Goal: Transaction & Acquisition: Obtain resource

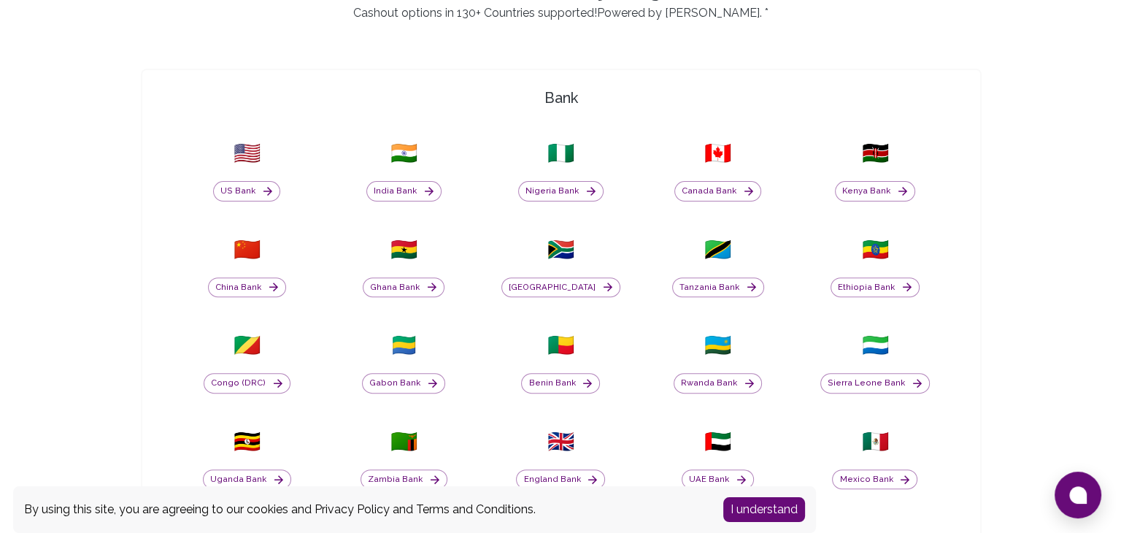
scroll to position [467, 0]
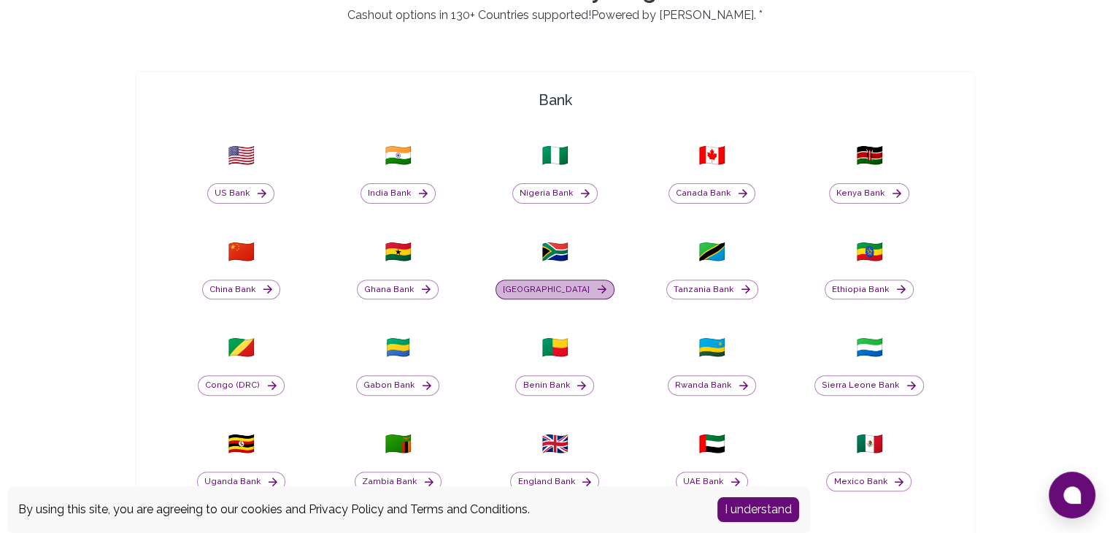
click at [595, 287] on icon "button" at bounding box center [601, 288] width 13 height 13
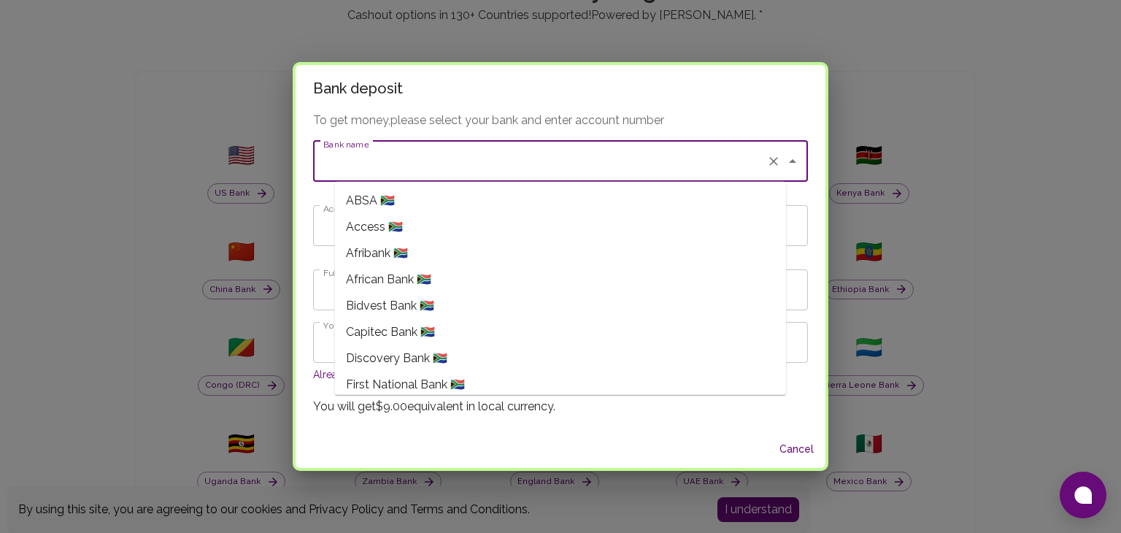
click at [511, 170] on input "Bank name" at bounding box center [540, 161] width 441 height 28
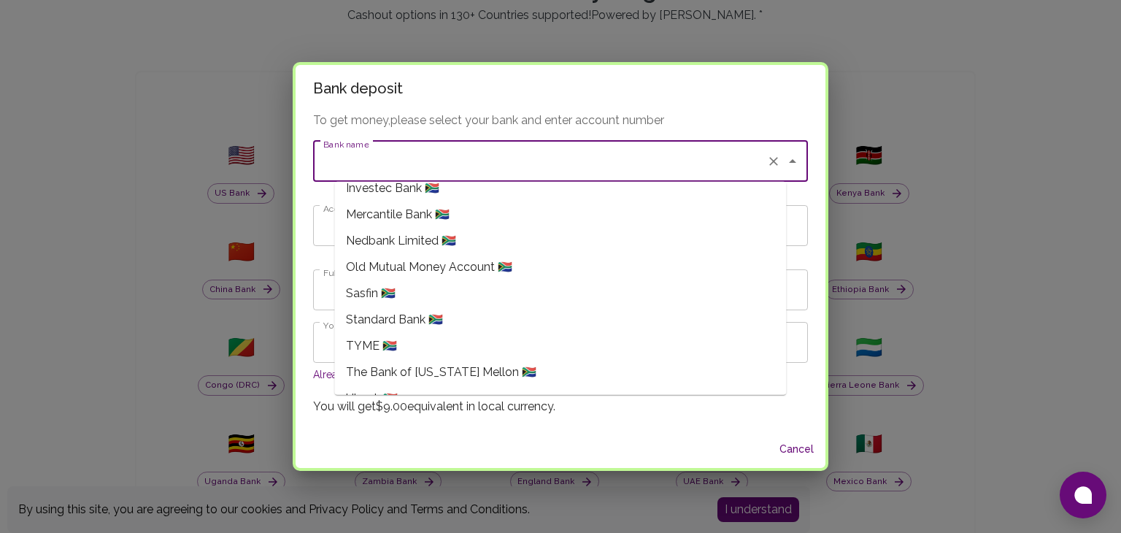
scroll to position [331, 0]
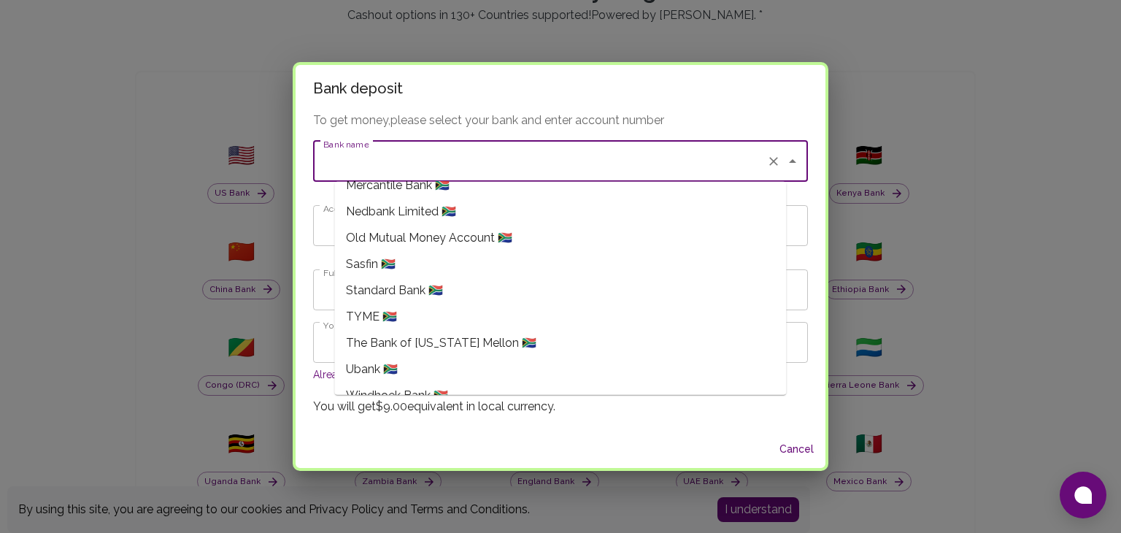
click at [564, 312] on li "TYME 🇿🇦" at bounding box center [560, 317] width 452 height 26
type input "TYME"
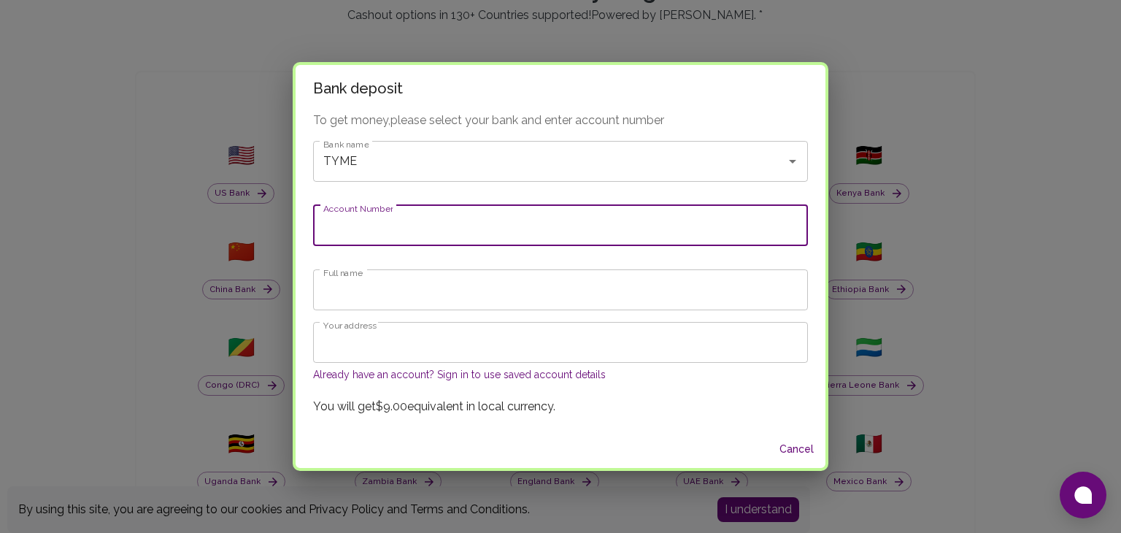
click at [476, 209] on input "Account Number" at bounding box center [560, 225] width 495 height 41
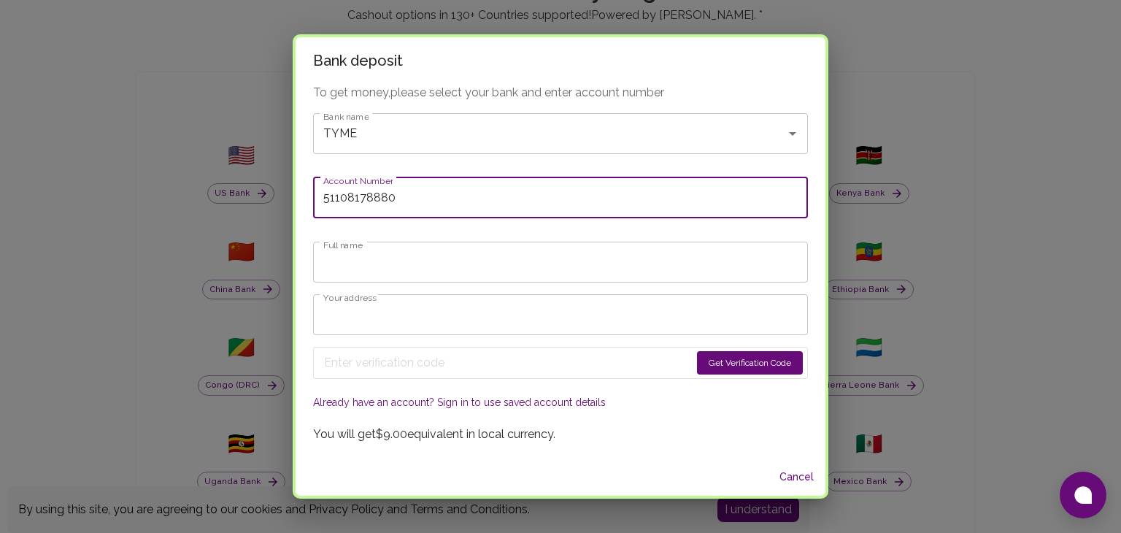
type input "51108178880"
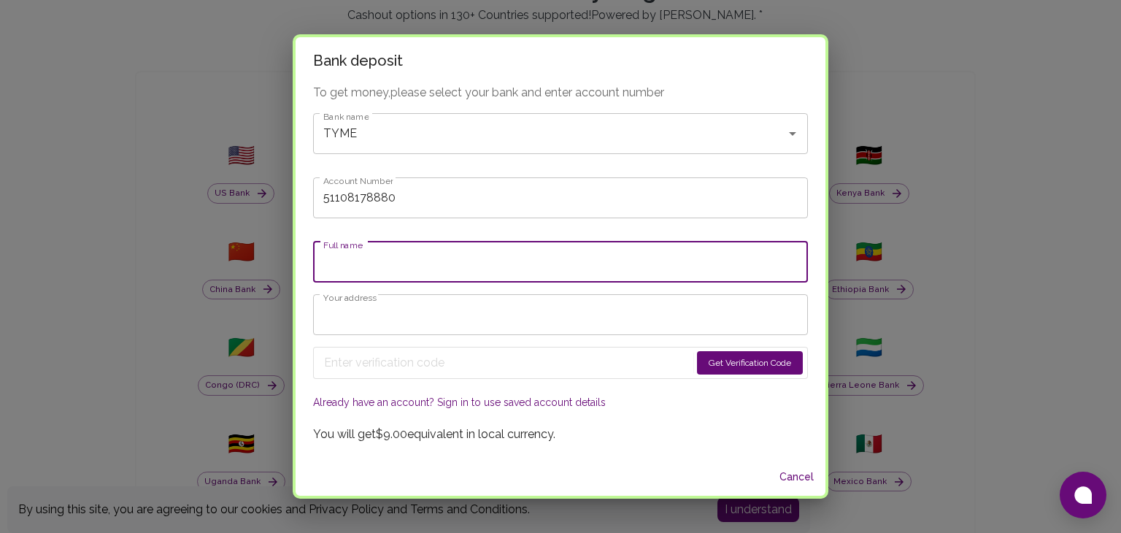
click at [444, 266] on input "Full name" at bounding box center [560, 262] width 495 height 41
type input "d"
type input "Dineo Tsaame"
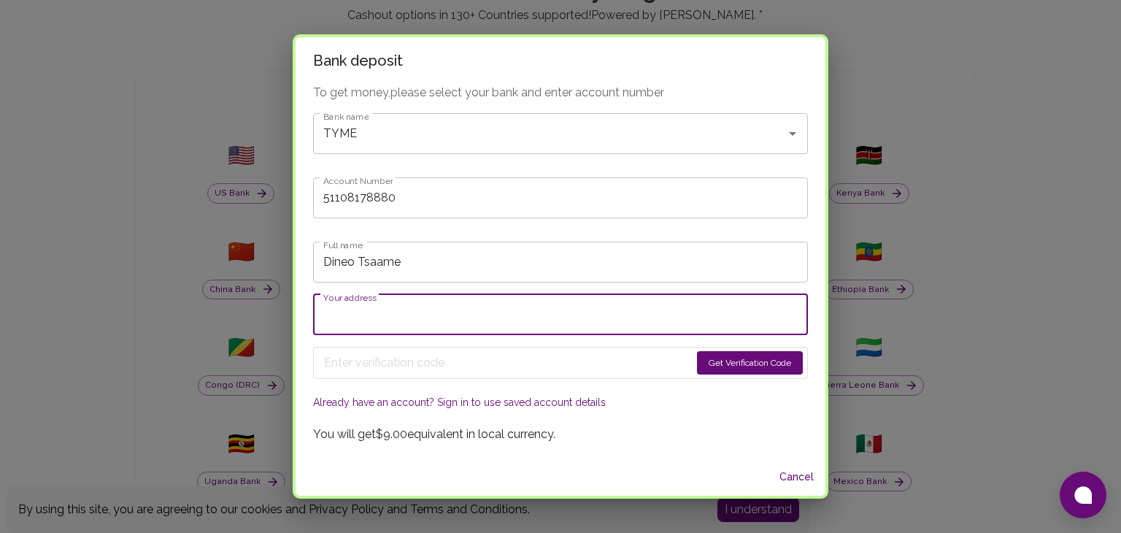
click at [436, 310] on input "Your address" at bounding box center [560, 314] width 495 height 41
type input "173 Rahima Moosa"
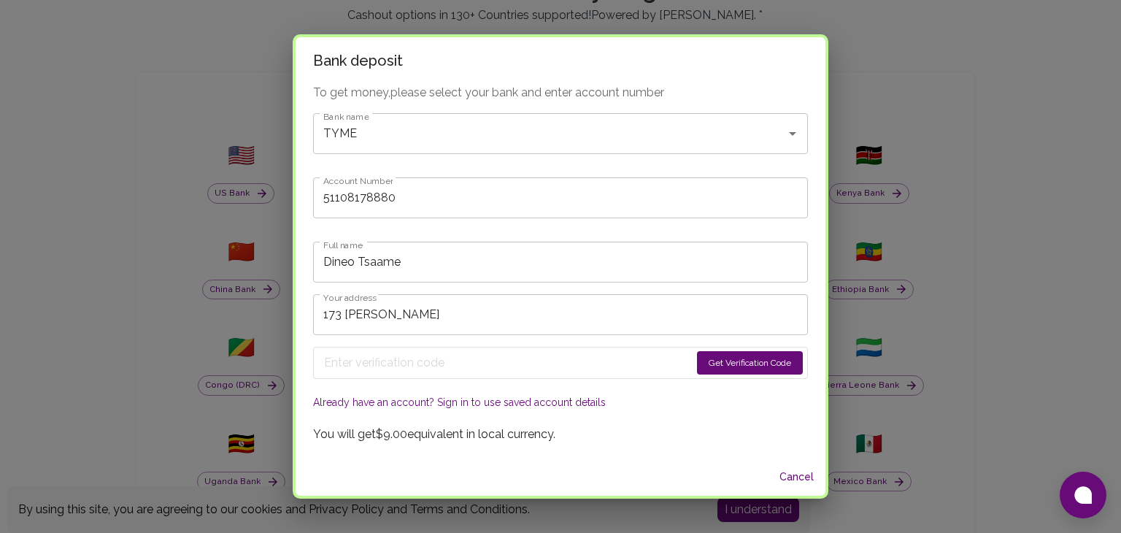
click at [725, 360] on button "Get Verification Code" at bounding box center [750, 362] width 106 height 23
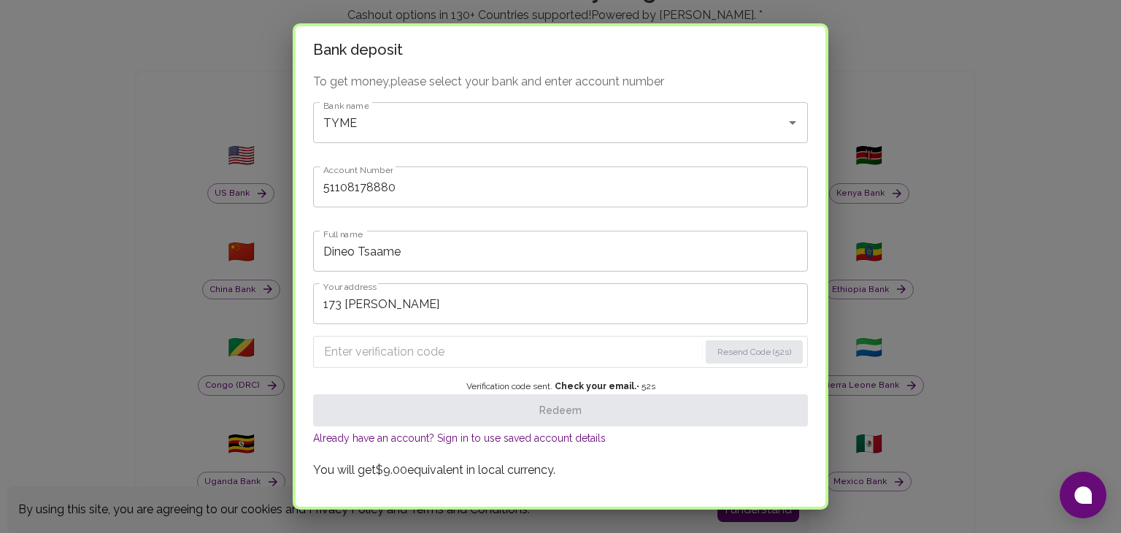
click at [588, 348] on input "Enter verification code" at bounding box center [511, 351] width 375 height 23
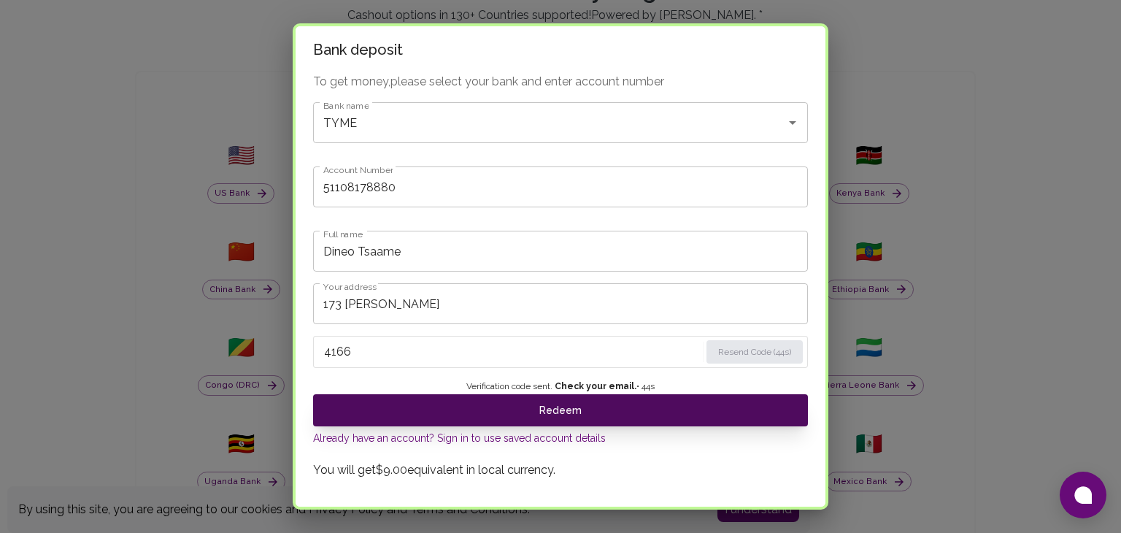
type input "4166"
click at [599, 401] on button "Redeem" at bounding box center [560, 410] width 495 height 32
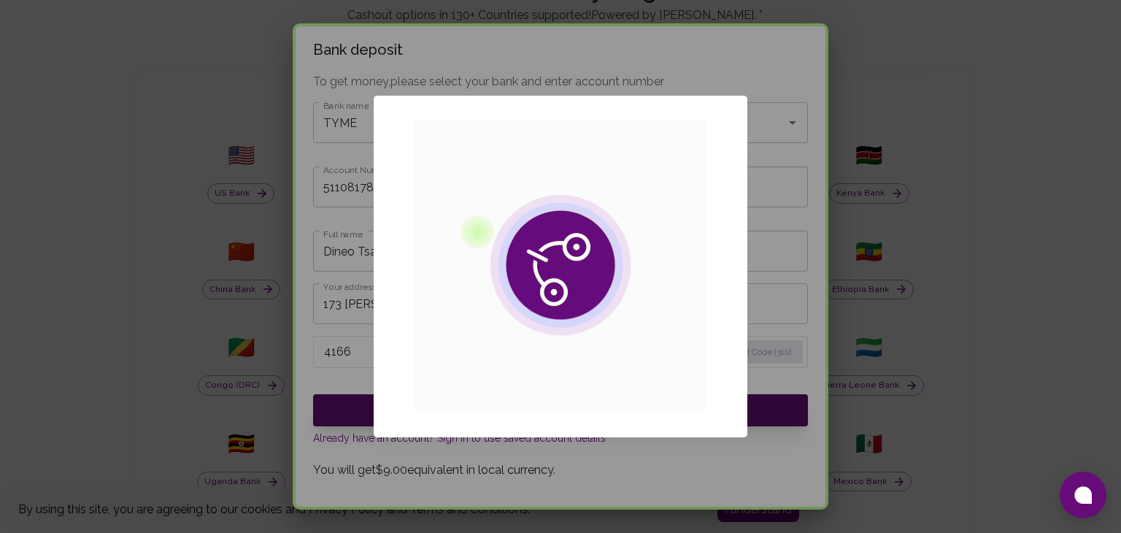
scroll to position [0, 0]
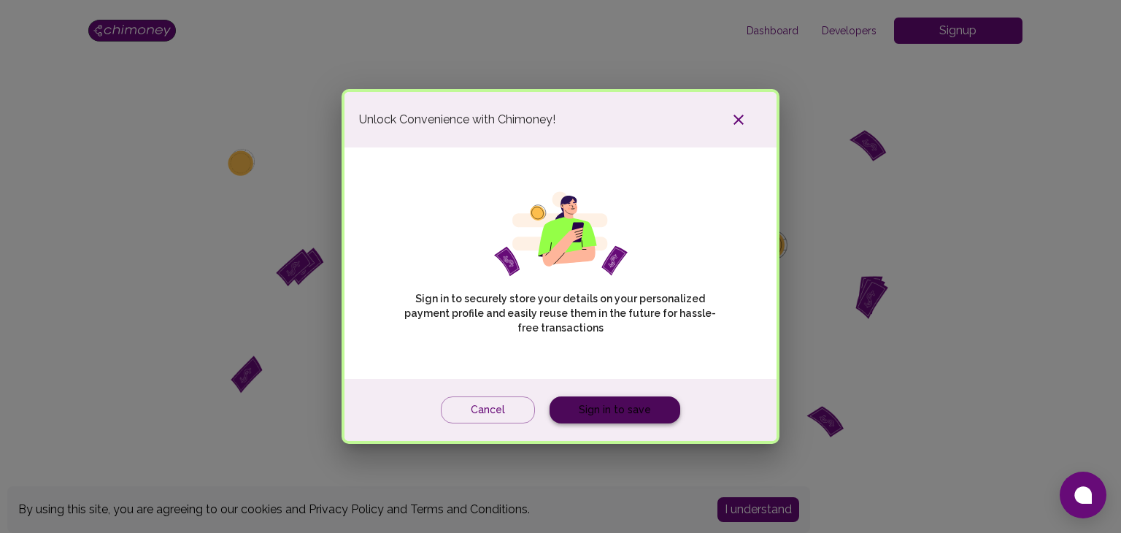
click at [618, 409] on link "Sign in to save" at bounding box center [614, 409] width 131 height 27
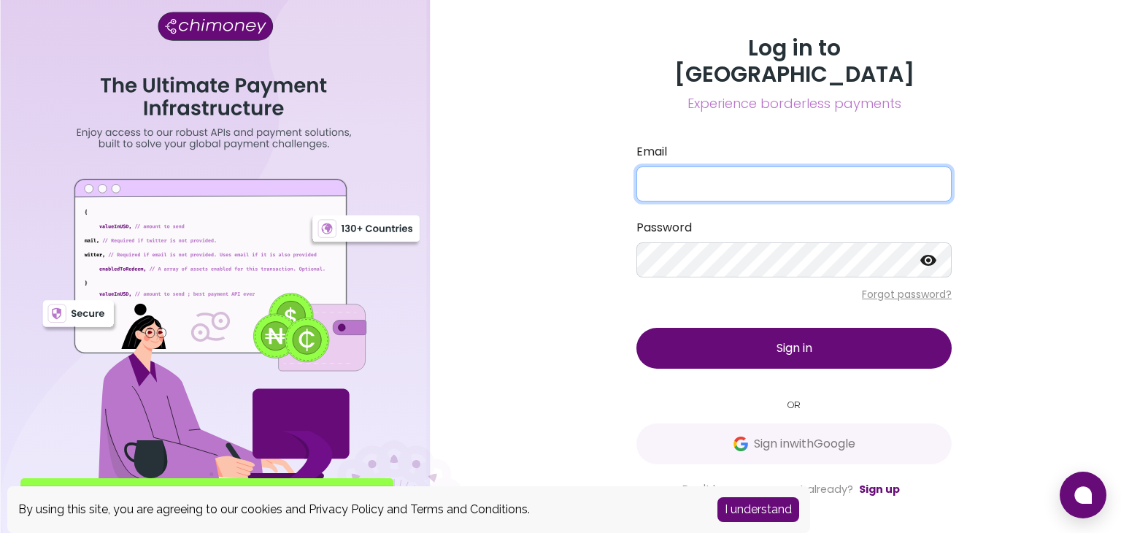
click at [662, 170] on input "Email" at bounding box center [793, 183] width 315 height 35
type input "dineopriscilla141@gmail.com"
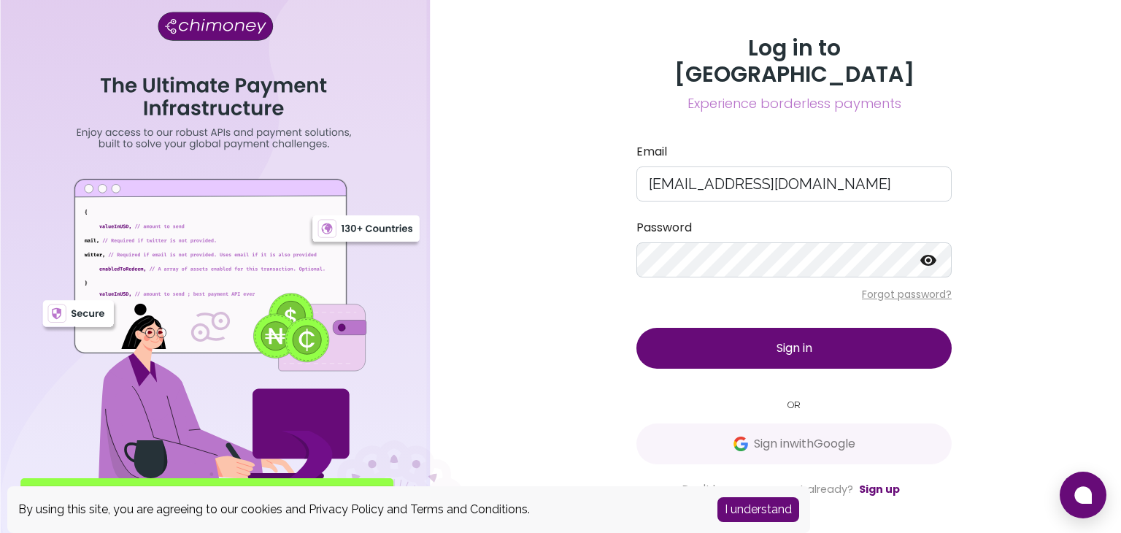
click at [787, 339] on span "Sign in" at bounding box center [794, 347] width 36 height 17
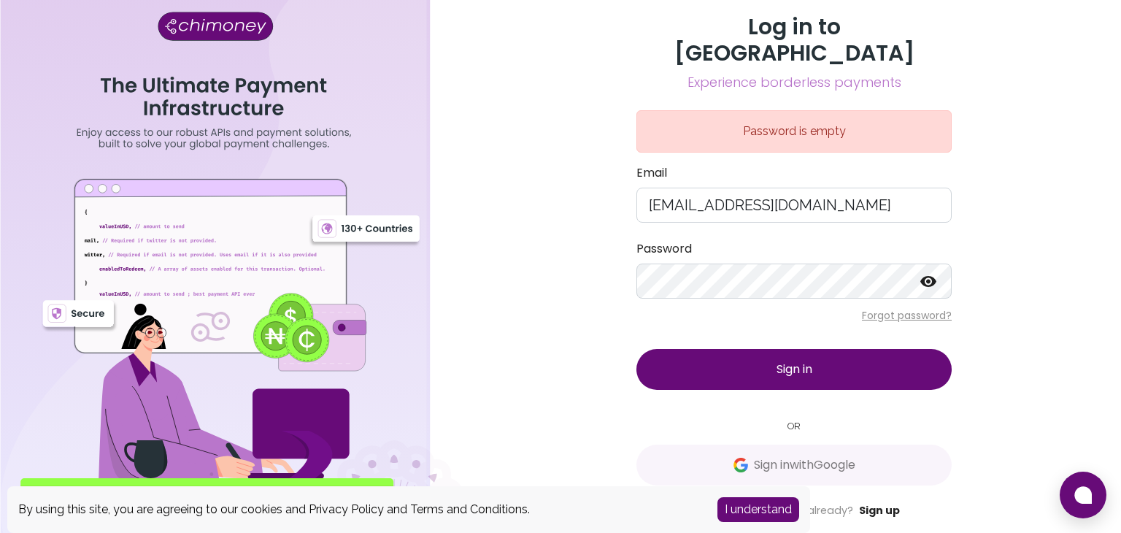
click at [870, 503] on link "Sign up" at bounding box center [879, 510] width 41 height 15
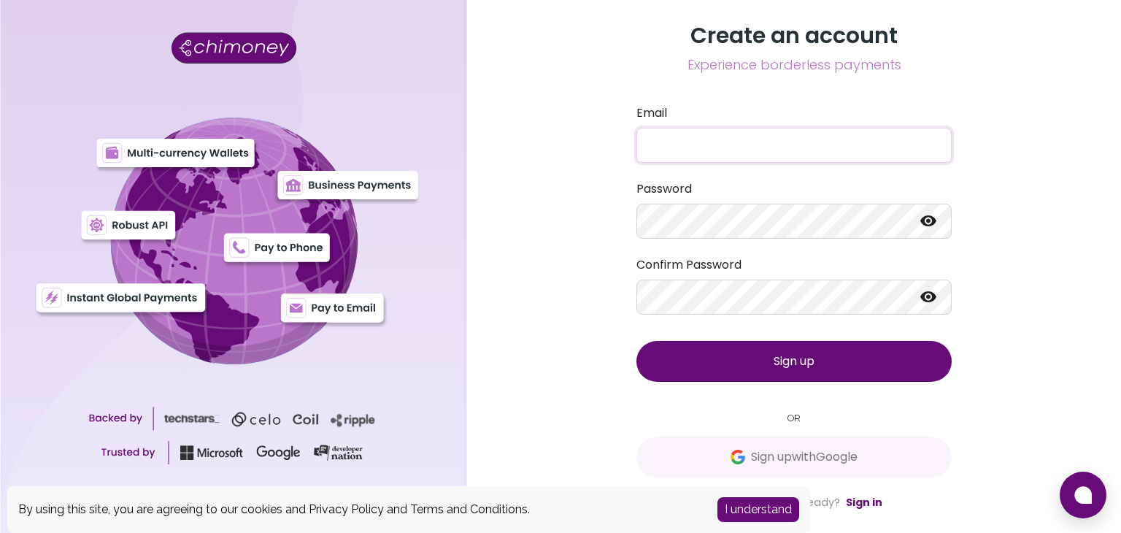
click at [699, 143] on input "Email" at bounding box center [793, 145] width 315 height 35
type input "dineopriscilla141@gmail.com"
click at [829, 360] on button "Sign up" at bounding box center [793, 361] width 315 height 41
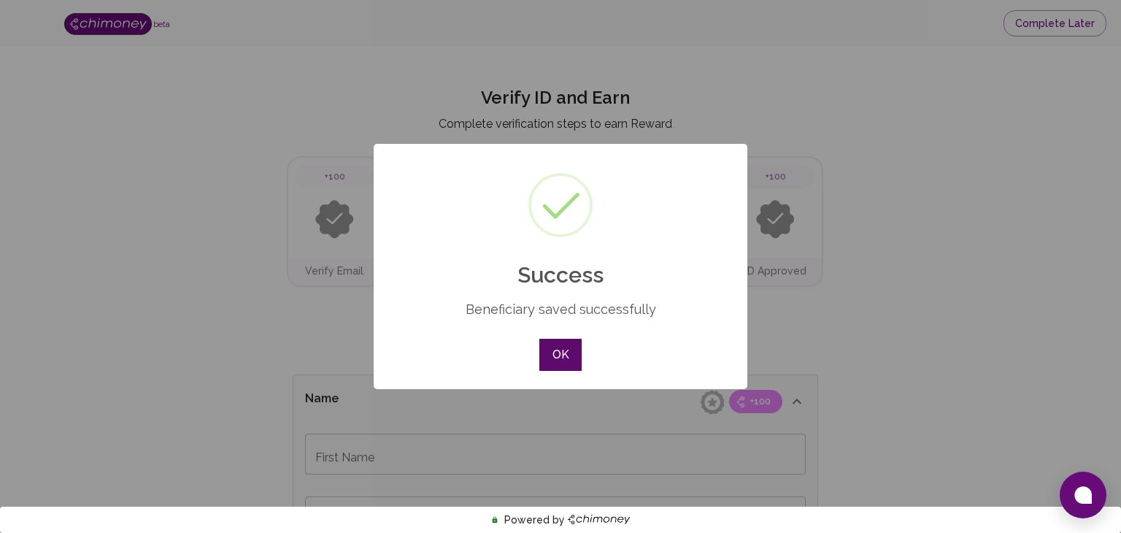
click at [555, 356] on button "OK" at bounding box center [560, 355] width 42 height 32
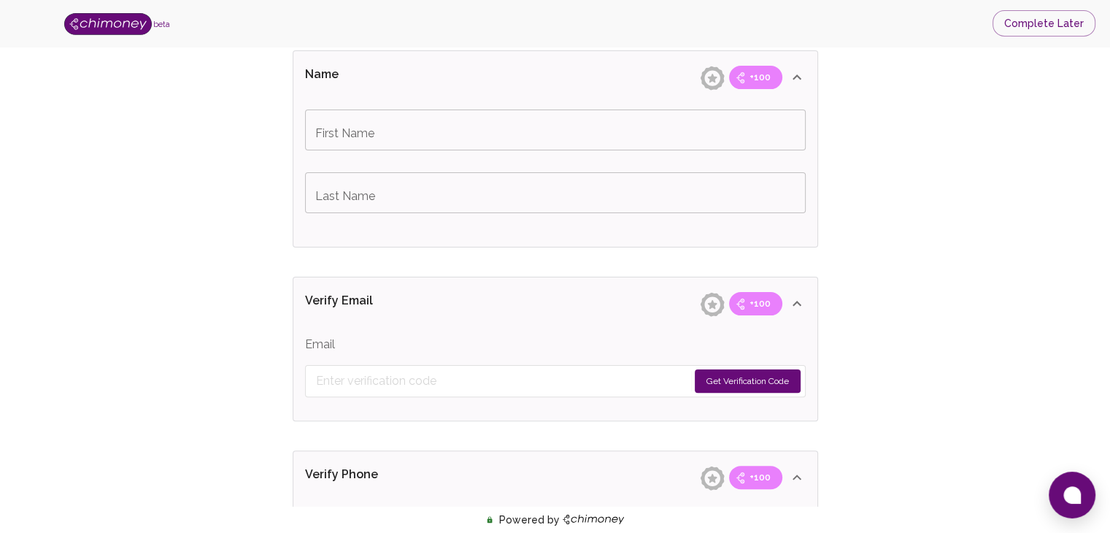
scroll to position [331, 0]
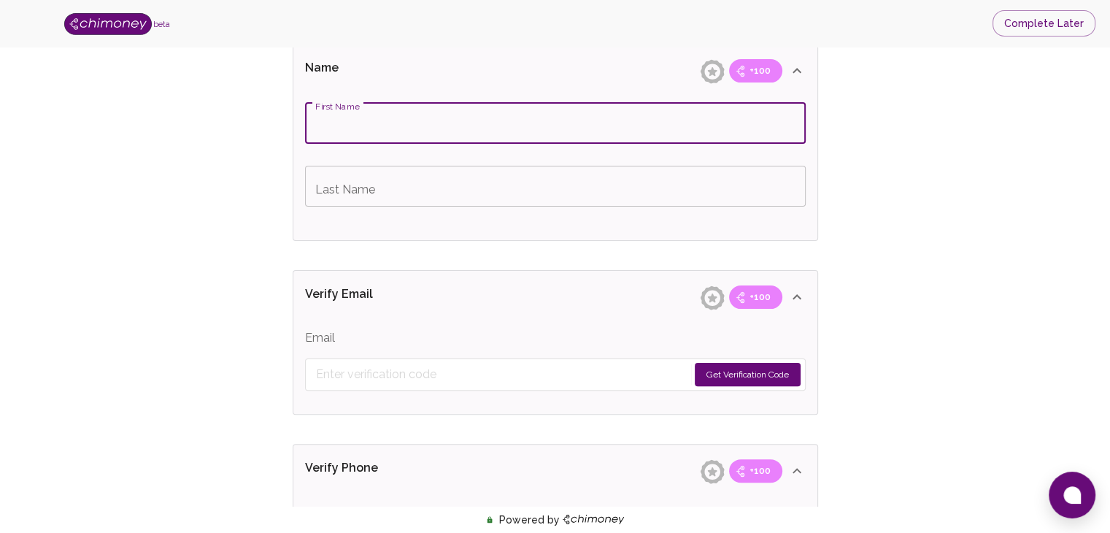
click at [356, 119] on input "First Name" at bounding box center [555, 123] width 501 height 41
type input "Dineo"
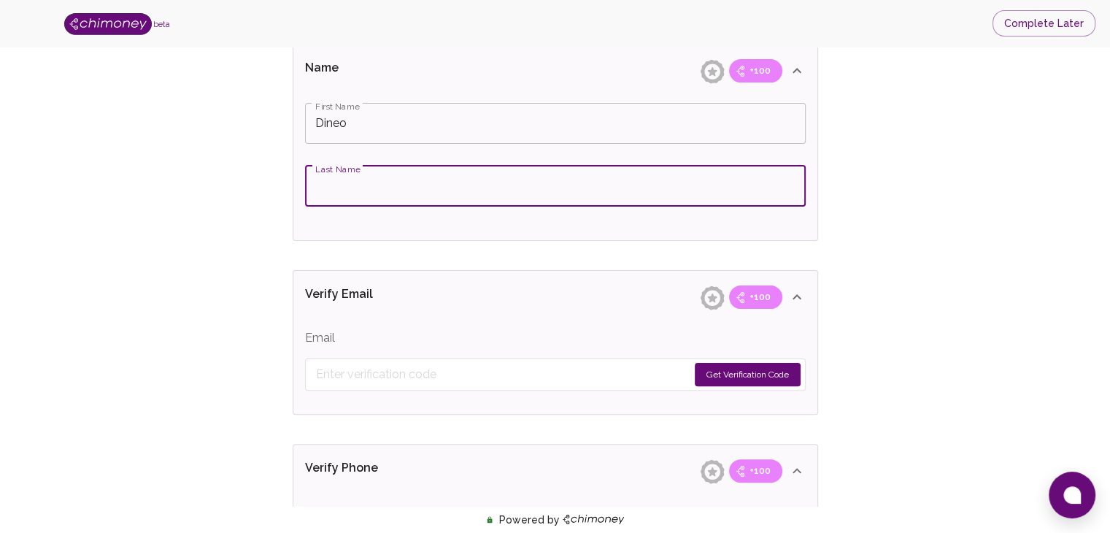
click at [349, 182] on input "Last Name" at bounding box center [555, 186] width 501 height 41
type input "Tsaame"
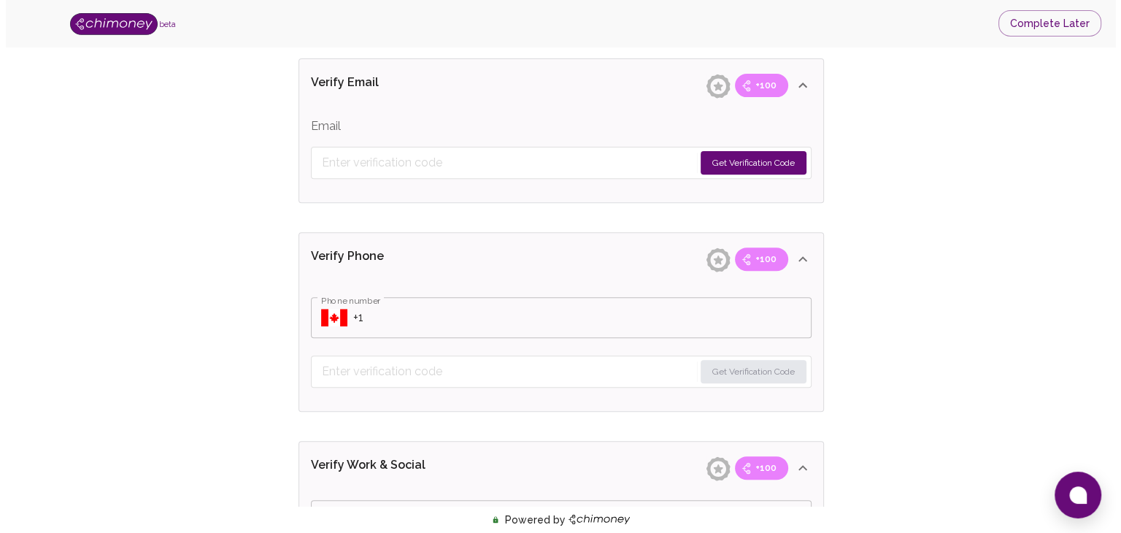
scroll to position [545, 0]
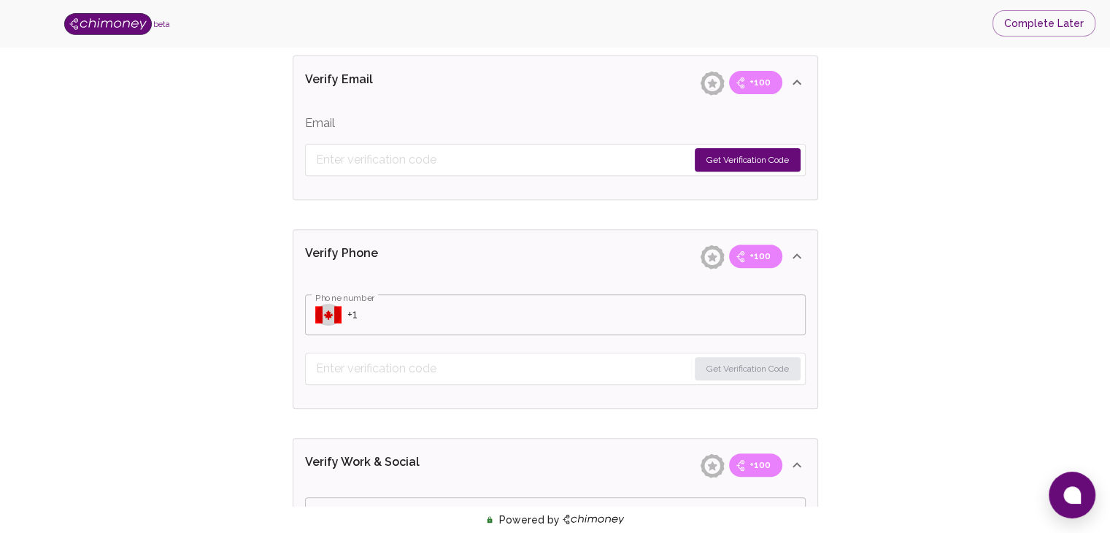
click at [327, 318] on icon "Select country" at bounding box center [328, 315] width 26 height 18
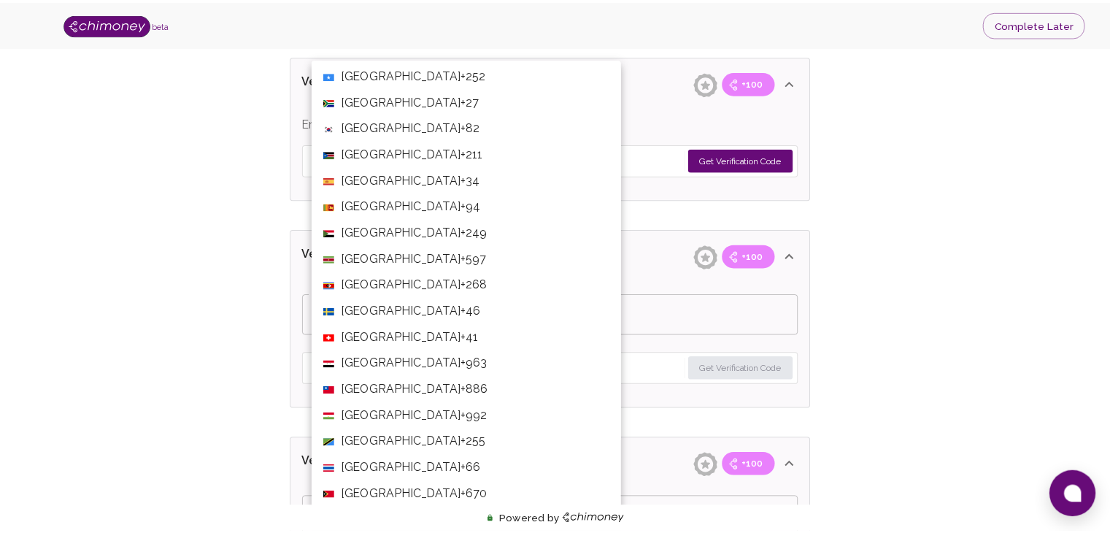
scroll to position [5032, 0]
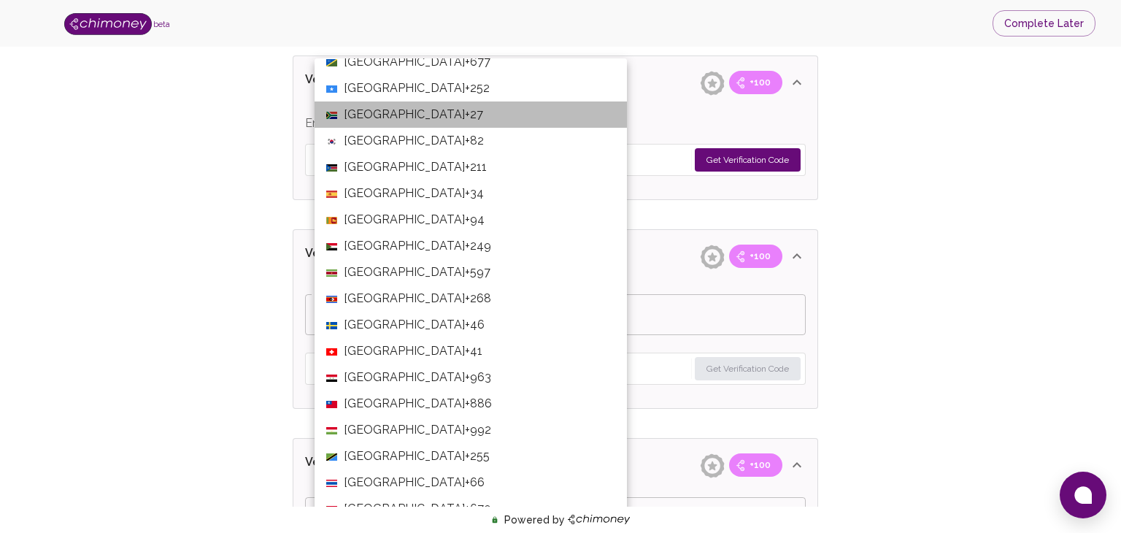
click at [487, 104] on li "South Africa +27" at bounding box center [470, 114] width 312 height 26
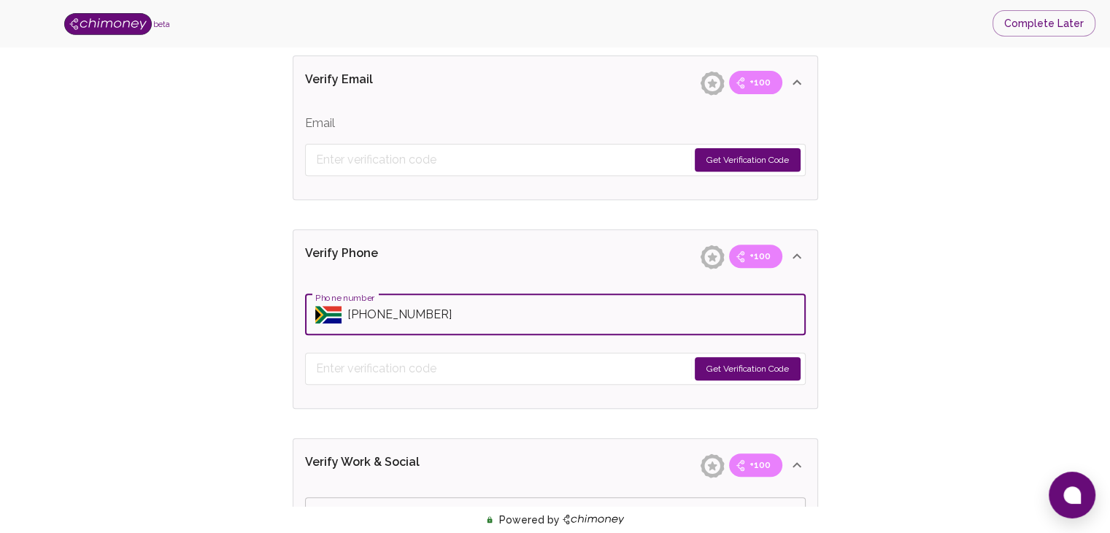
type input "+27 63 388 1546"
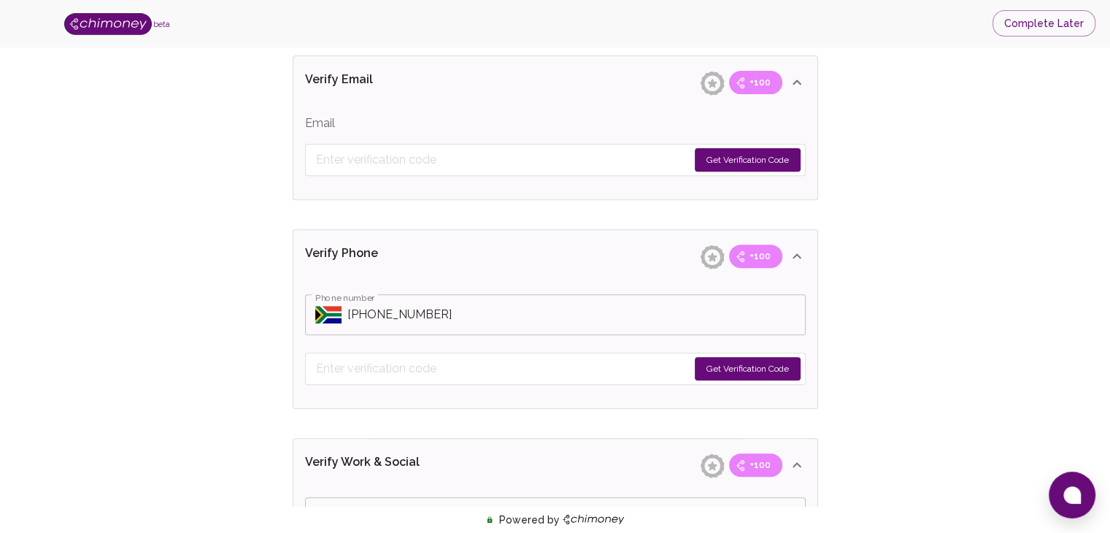
click at [766, 171] on button "Get Verification Code" at bounding box center [748, 159] width 106 height 23
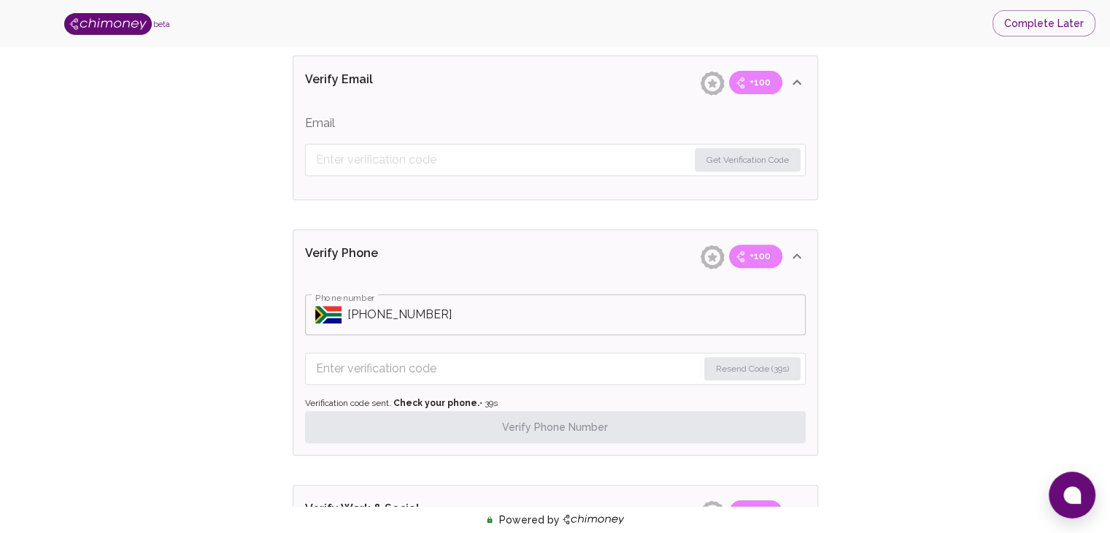
click at [490, 372] on input "Enter verification code" at bounding box center [507, 368] width 382 height 23
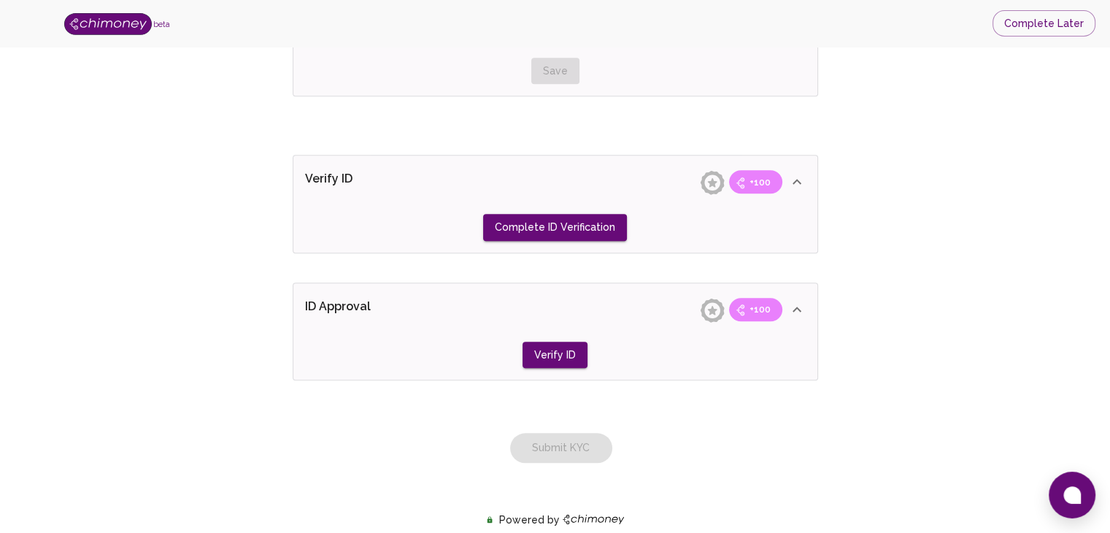
scroll to position [1340, 0]
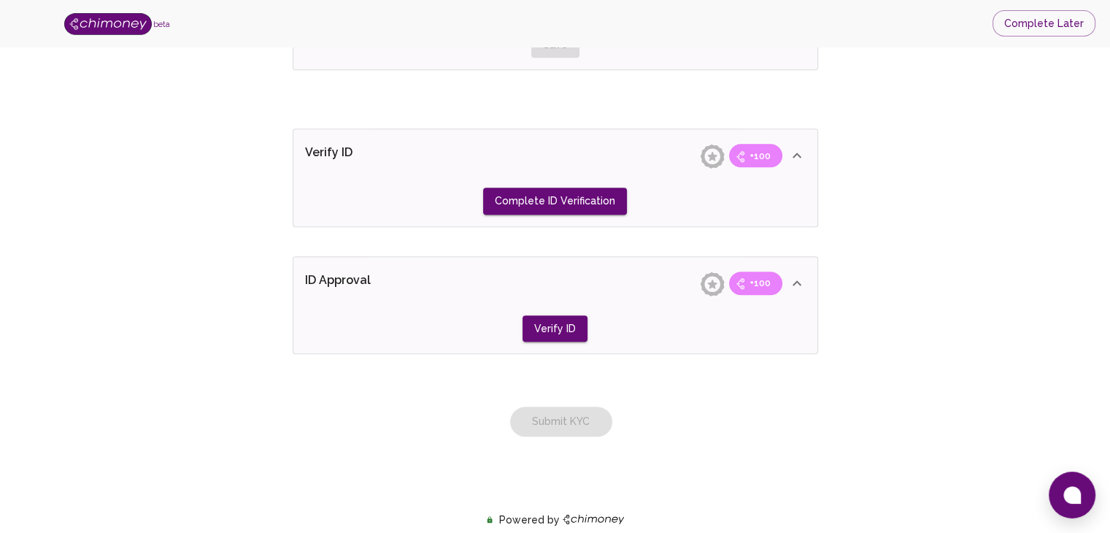
type input "8143"
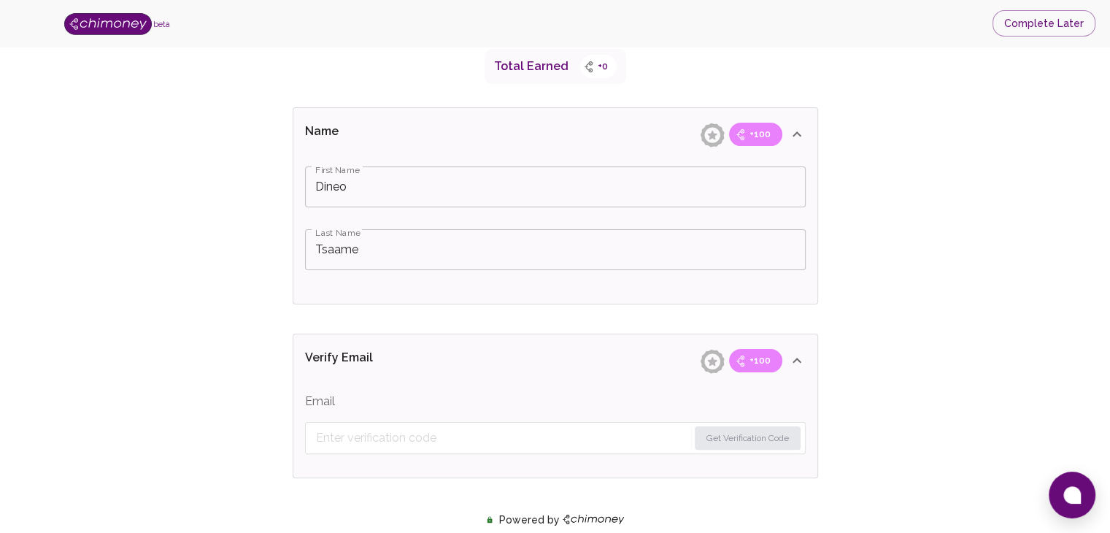
scroll to position [250, 0]
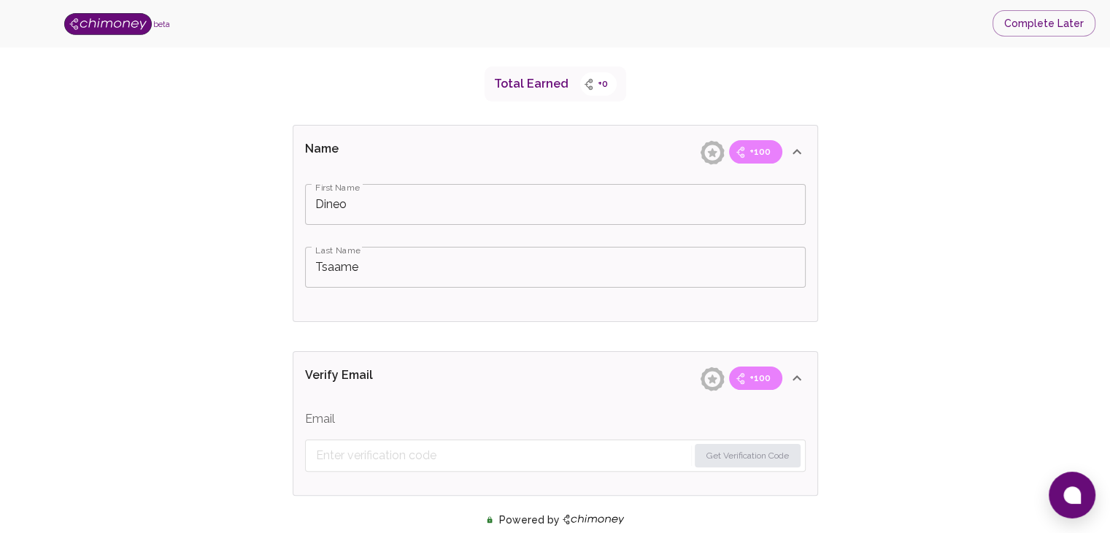
click at [798, 154] on icon at bounding box center [796, 151] width 9 height 5
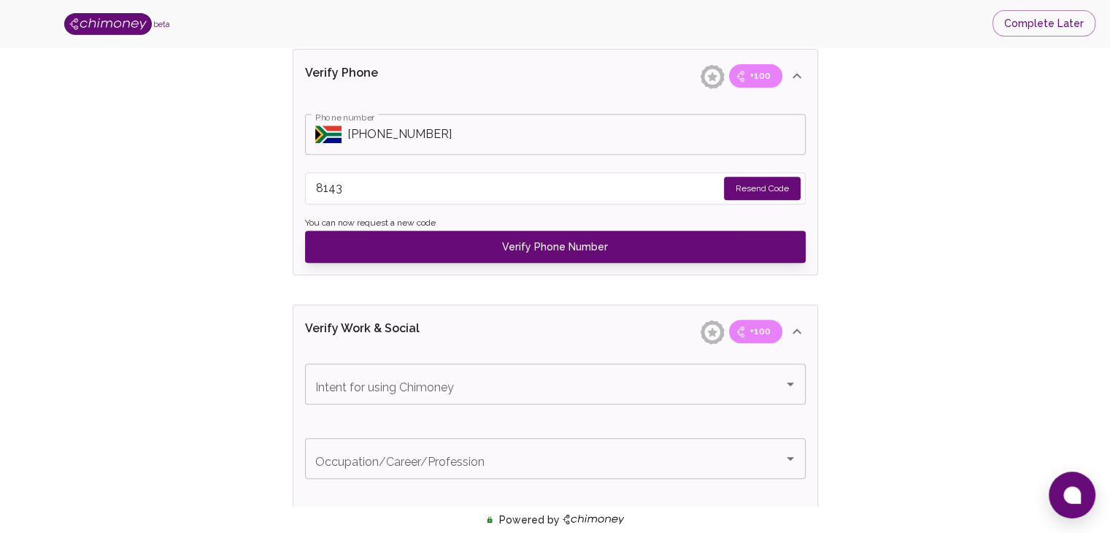
scroll to position [630, 0]
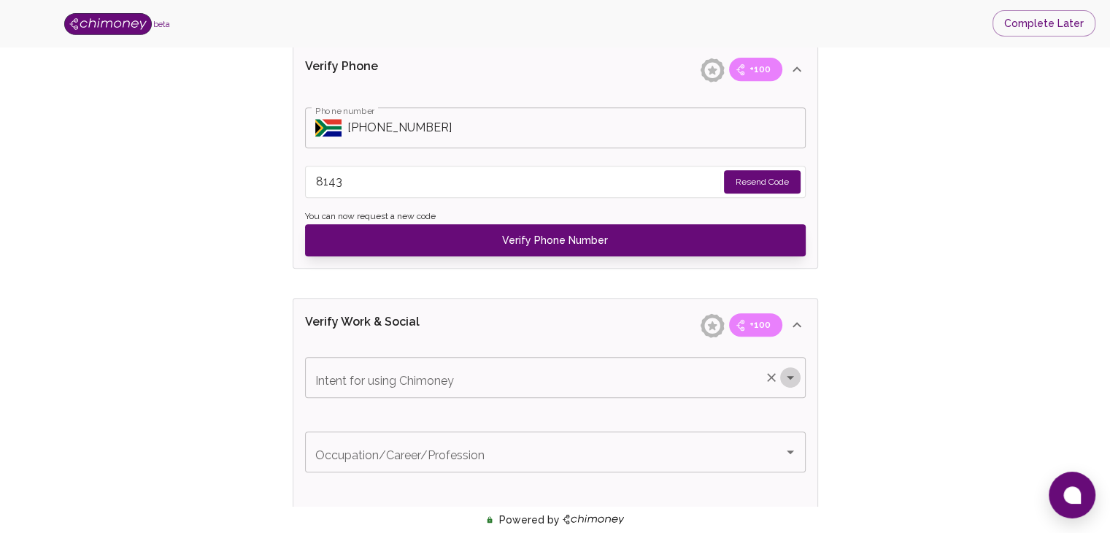
click at [789, 382] on icon "Open" at bounding box center [790, 377] width 18 height 18
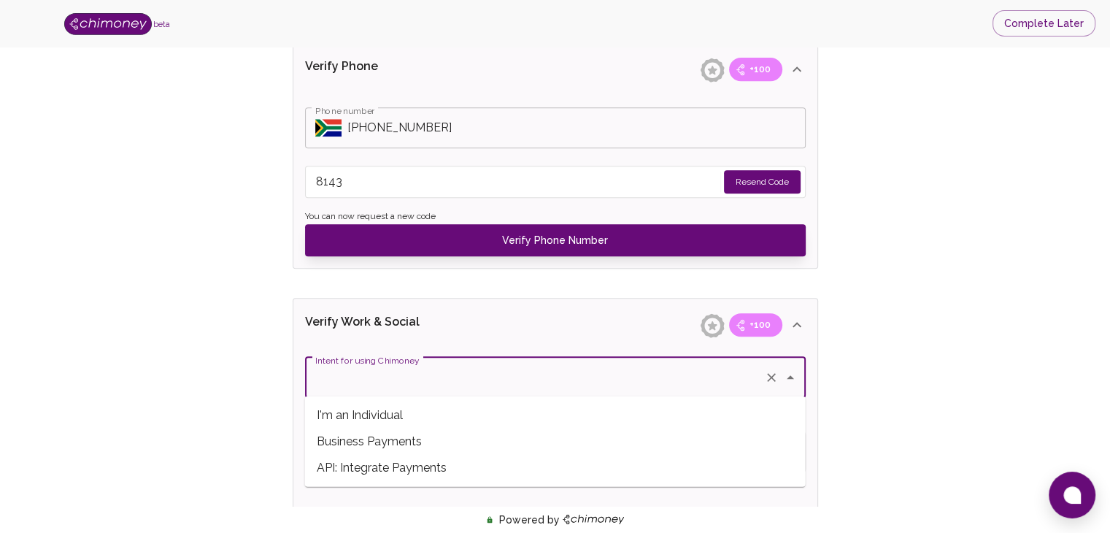
click at [749, 412] on span "I'm an Individual" at bounding box center [555, 415] width 501 height 26
type input "I'm an Individual"
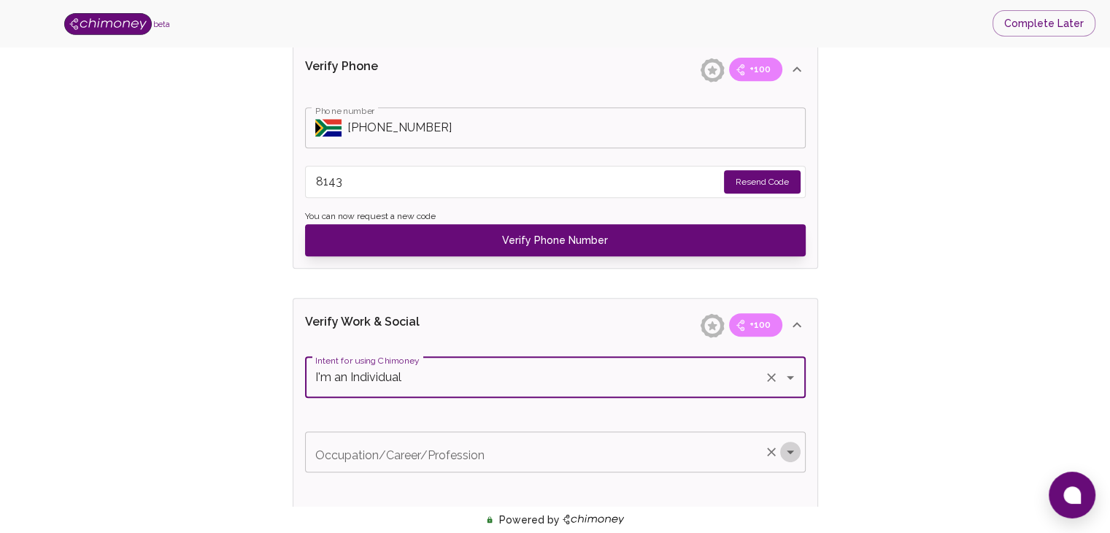
click at [793, 448] on icon "Open" at bounding box center [790, 452] width 18 height 18
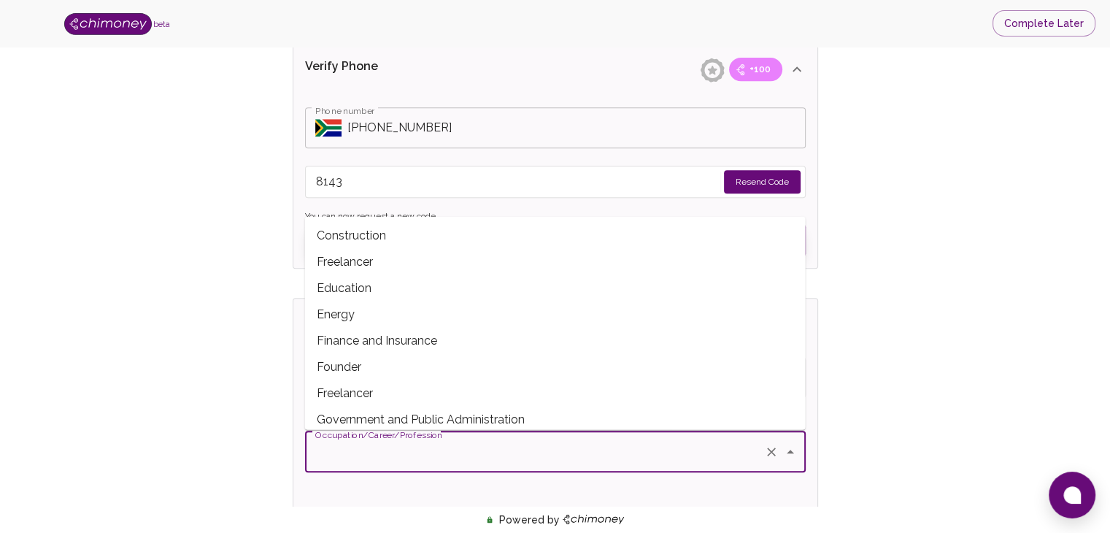
scroll to position [0, 0]
click at [376, 358] on span "Education" at bounding box center [555, 367] width 501 height 26
type input "Education"
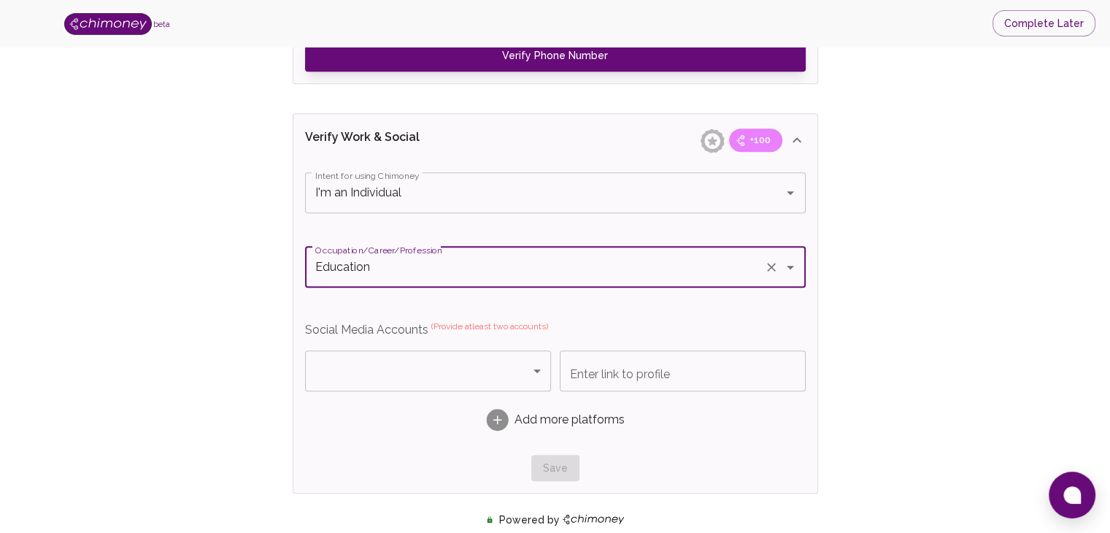
scroll to position [882, 0]
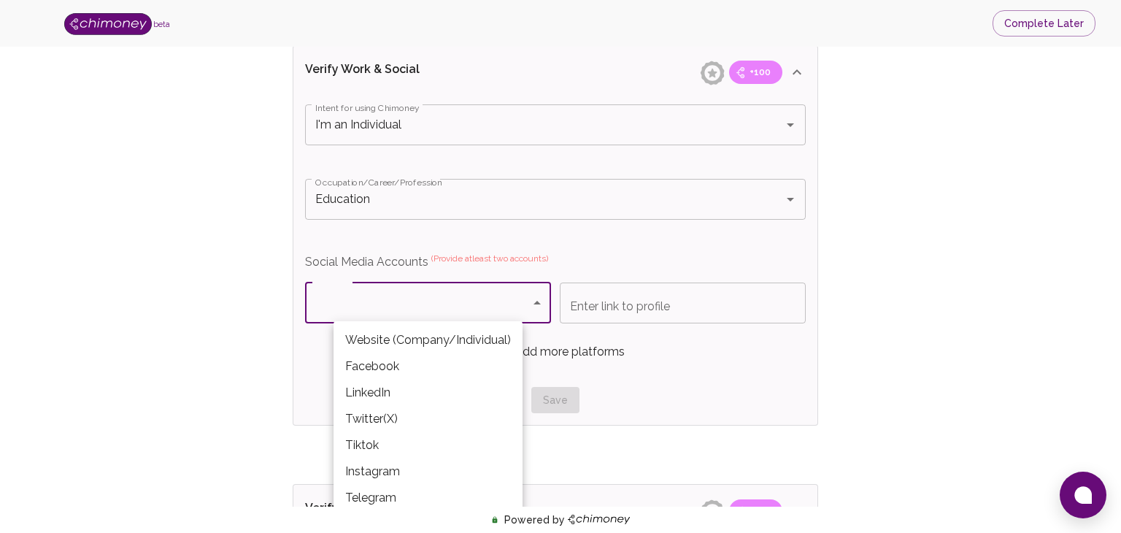
click at [546, 295] on body "beta Complete Later Verify ID and Earn Complete verification steps to earn Rewa…" at bounding box center [560, 4] width 1121 height 1773
click at [443, 366] on li "Facebook" at bounding box center [427, 366] width 189 height 26
type input "Facebook"
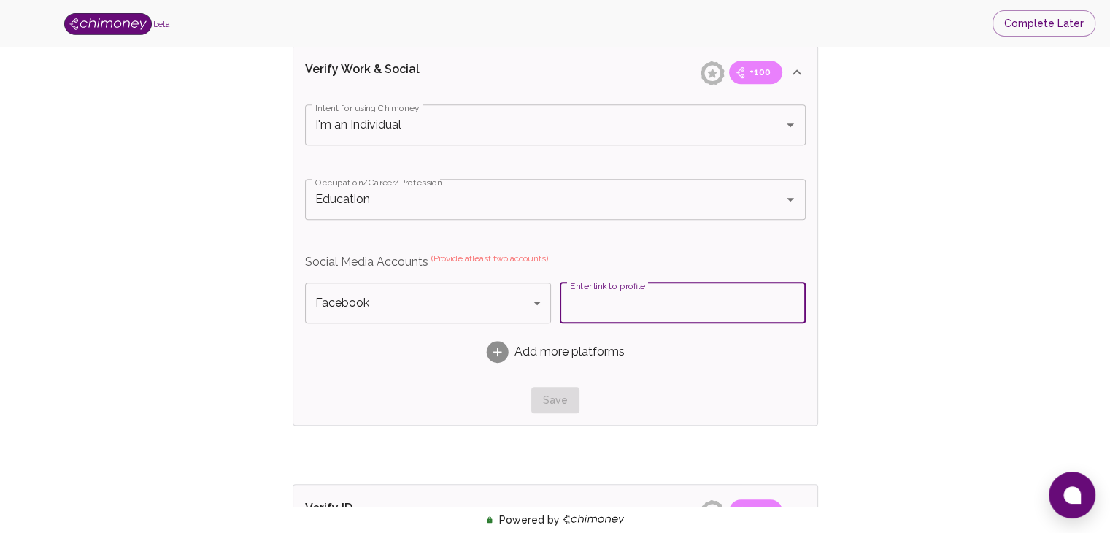
click at [627, 295] on input "Enter link to profile" at bounding box center [683, 302] width 246 height 41
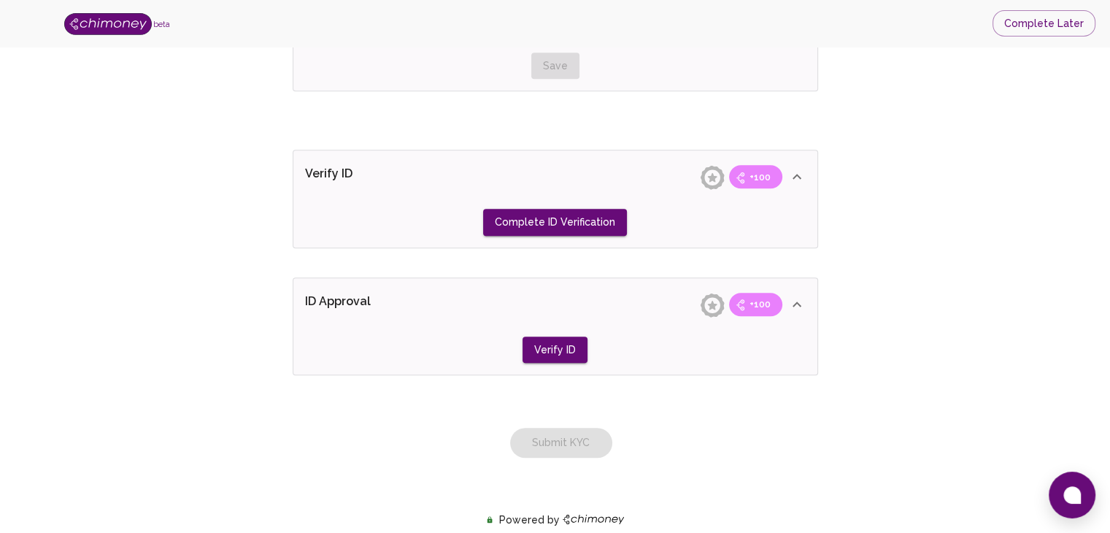
scroll to position [1223, 0]
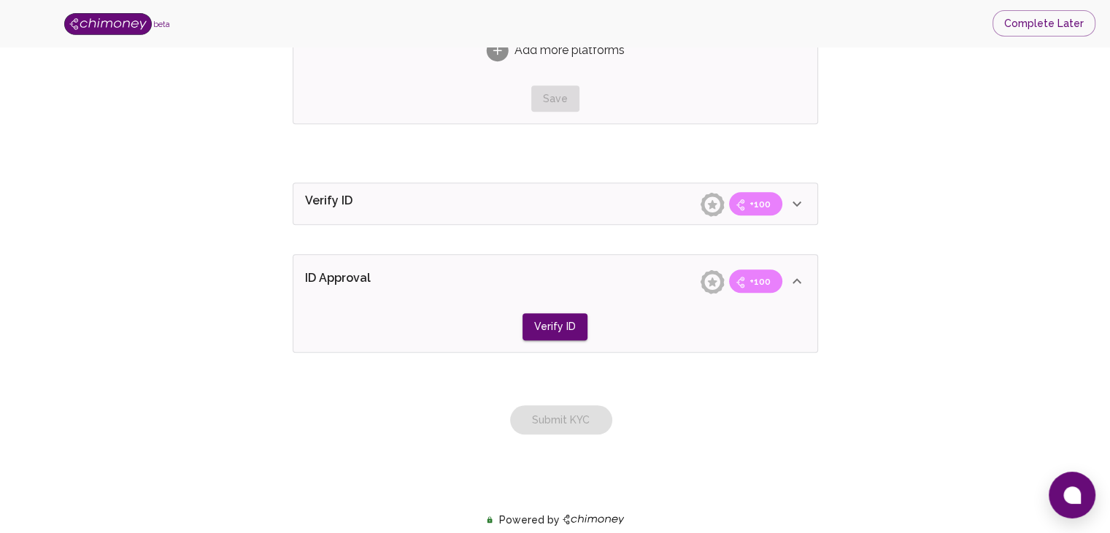
scroll to position [1182, 0]
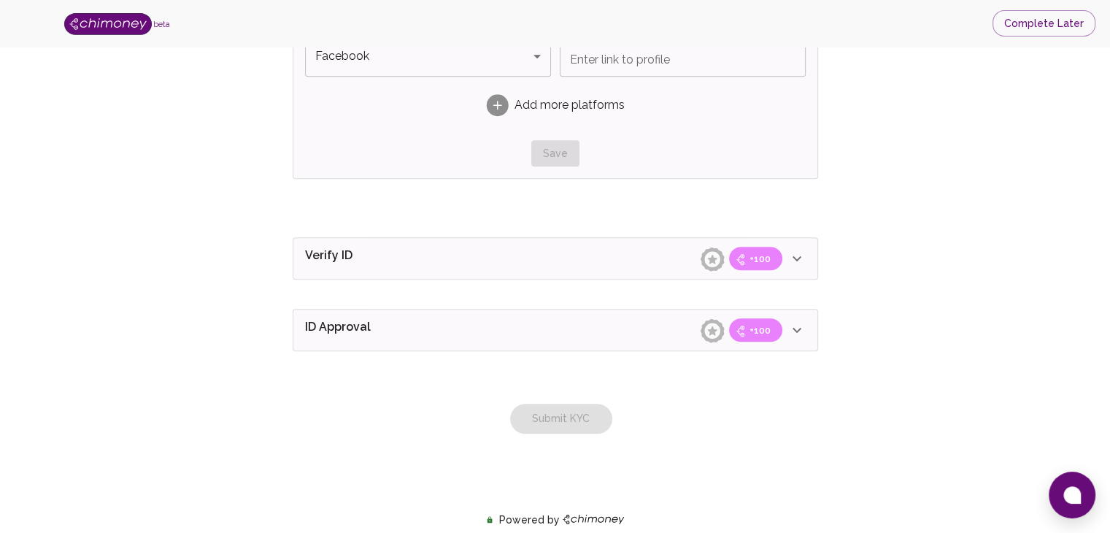
scroll to position [1127, 0]
click at [568, 421] on div "Submit KYC" at bounding box center [555, 405] width 537 height 59
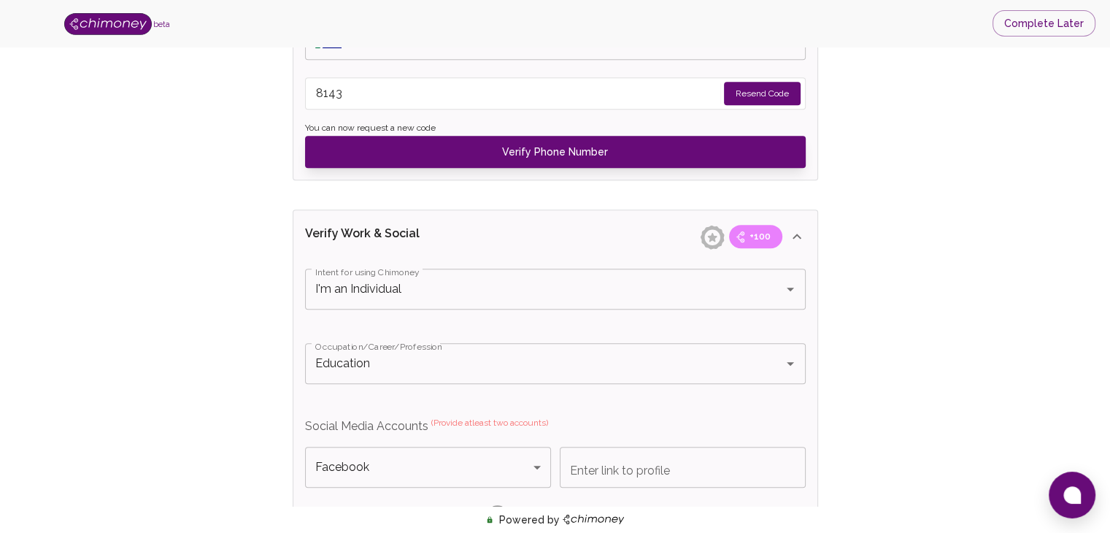
scroll to position [708, 0]
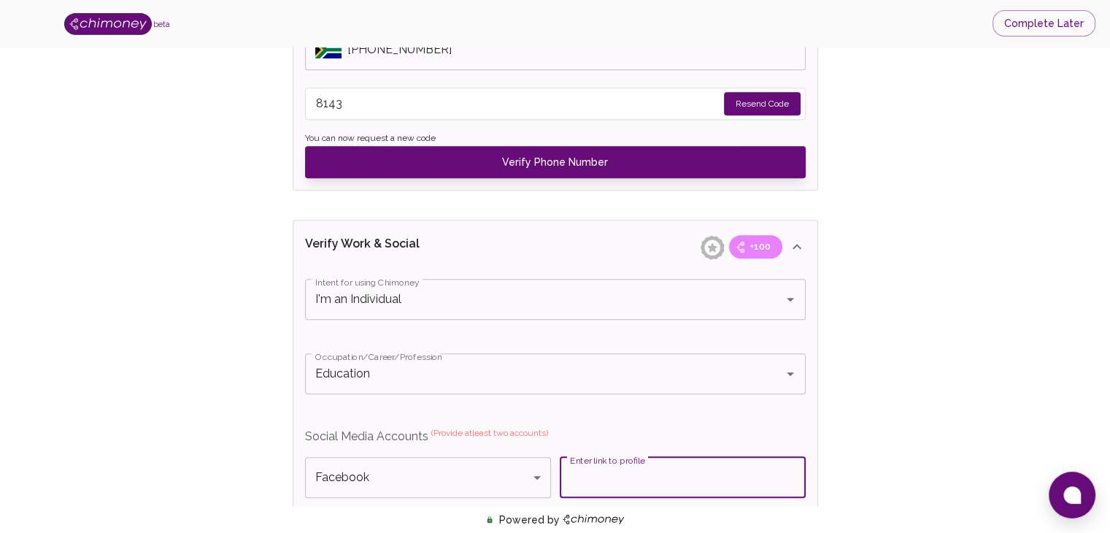
click at [654, 484] on input "Enter link to profile" at bounding box center [683, 477] width 246 height 41
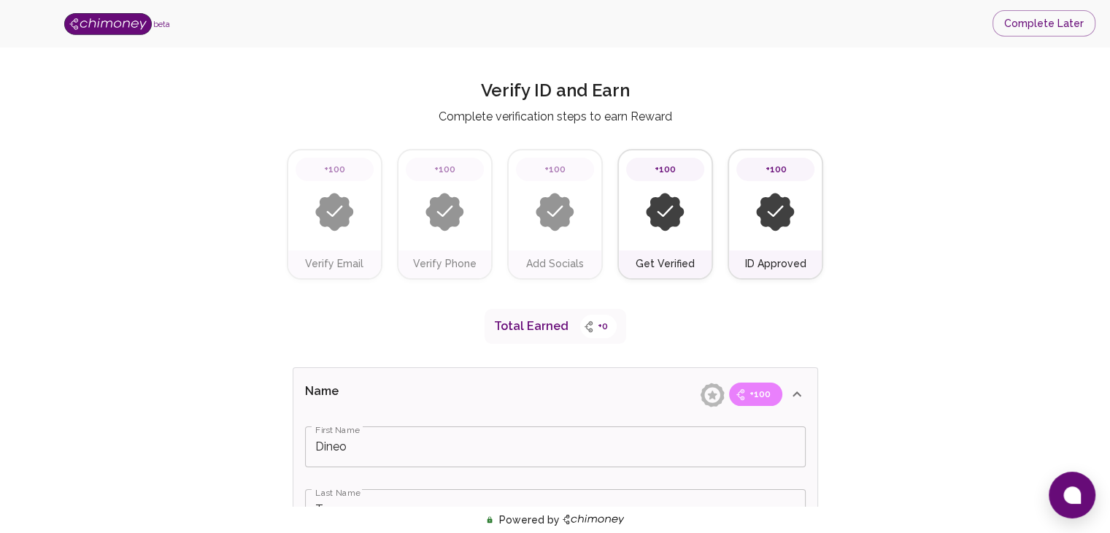
scroll to position [0, 0]
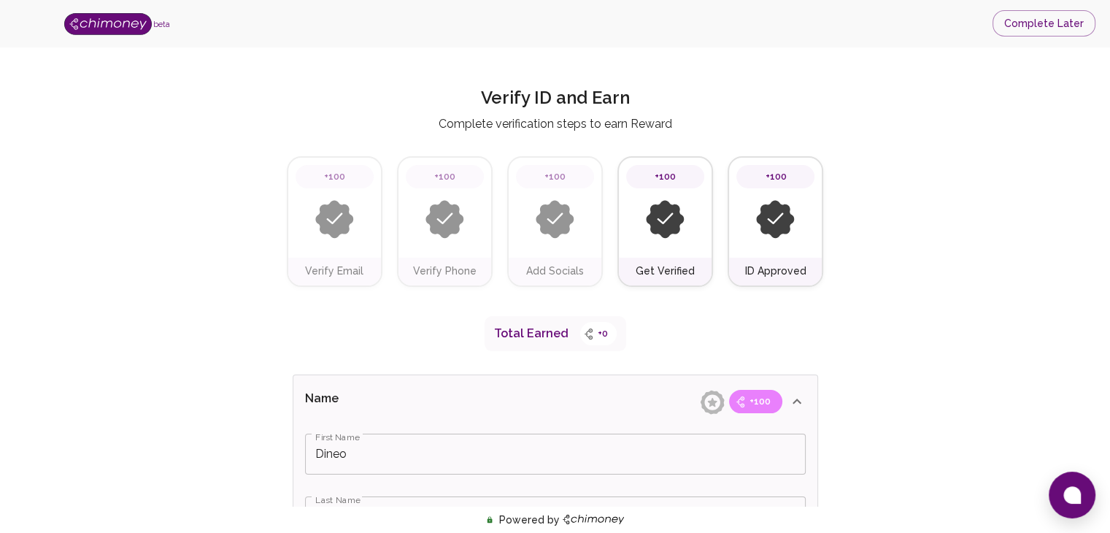
click at [472, 224] on div at bounding box center [445, 219] width 78 height 62
click at [437, 277] on h6 "Verify Phone" at bounding box center [444, 271] width 63 height 16
click at [312, 252] on div "+100" at bounding box center [334, 208] width 93 height 100
click at [325, 220] on img at bounding box center [334, 219] width 39 height 39
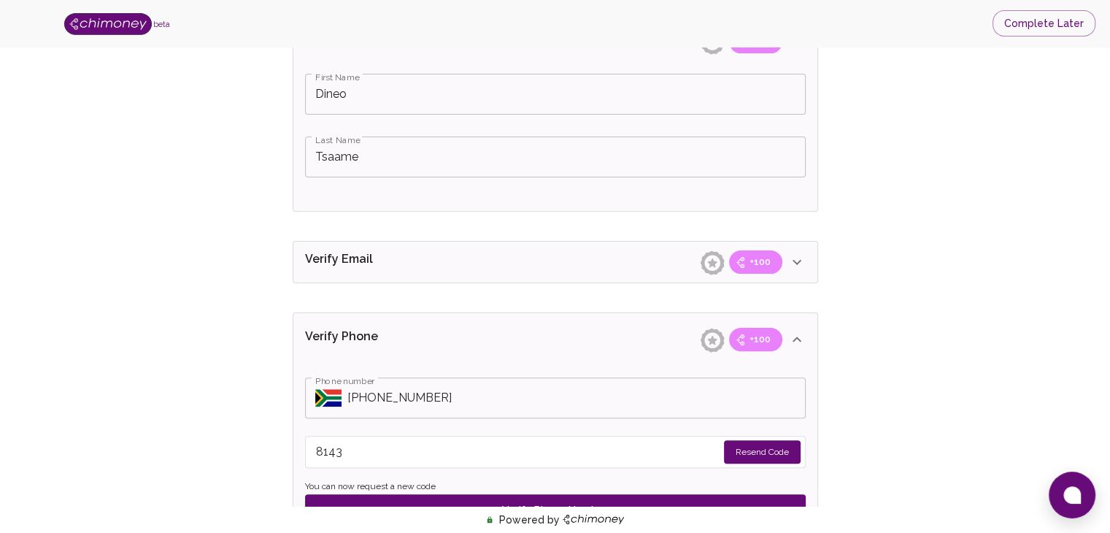
scroll to position [389, 0]
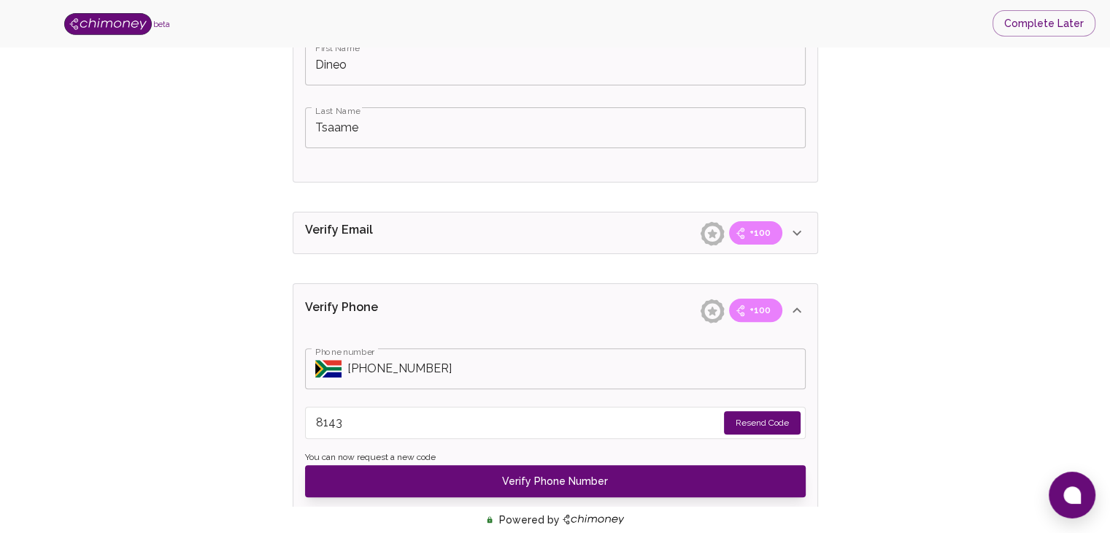
click at [808, 39] on div "Verify Email +100" at bounding box center [555, 12] width 524 height 53
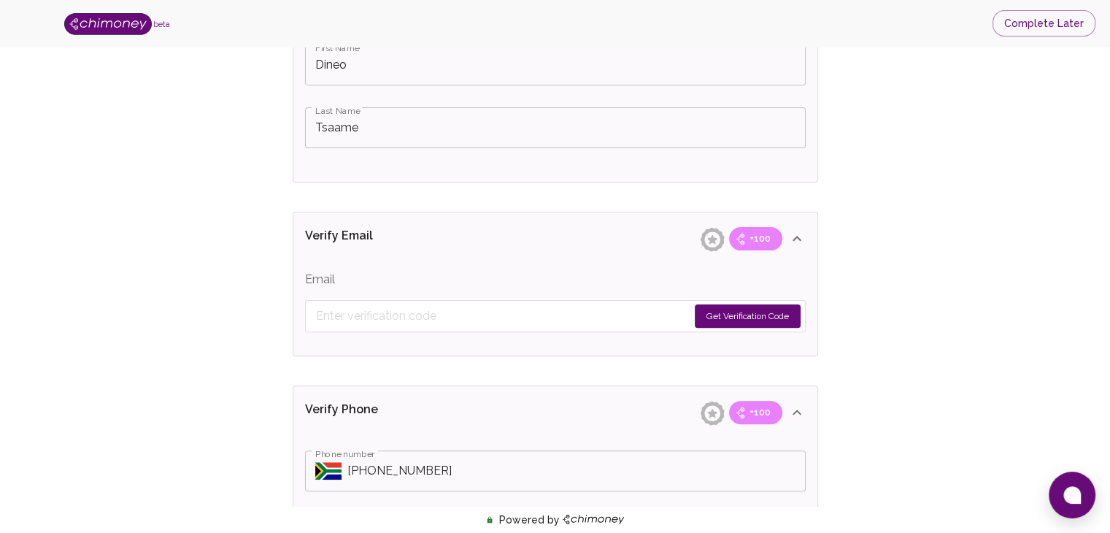
click at [738, 313] on button "Get Verification Code" at bounding box center [748, 315] width 106 height 23
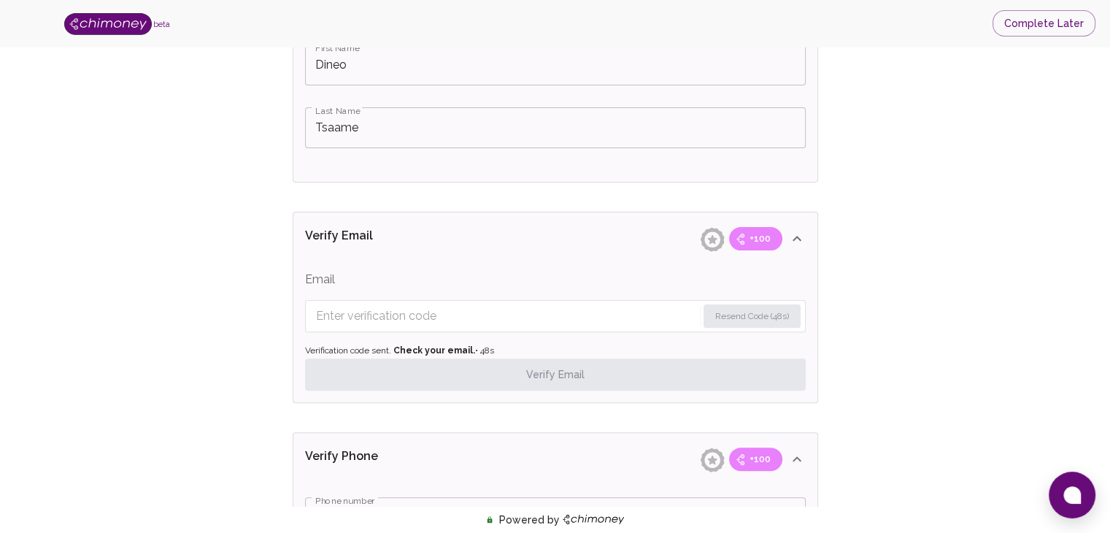
click at [384, 314] on input "Enter verification code" at bounding box center [506, 315] width 381 height 23
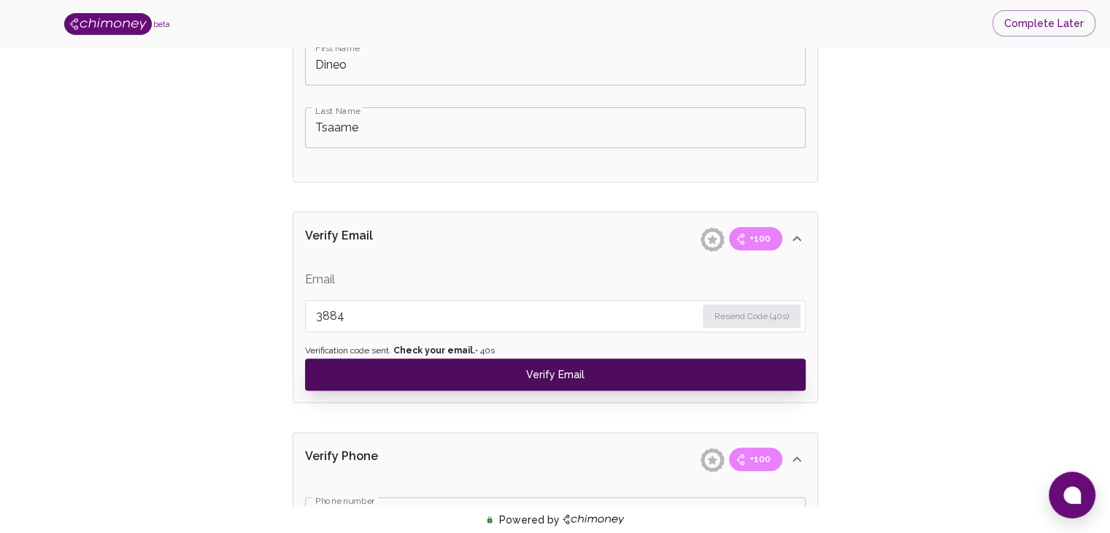
type input "3884"
click at [344, 383] on button "Verify Email" at bounding box center [555, 374] width 501 height 32
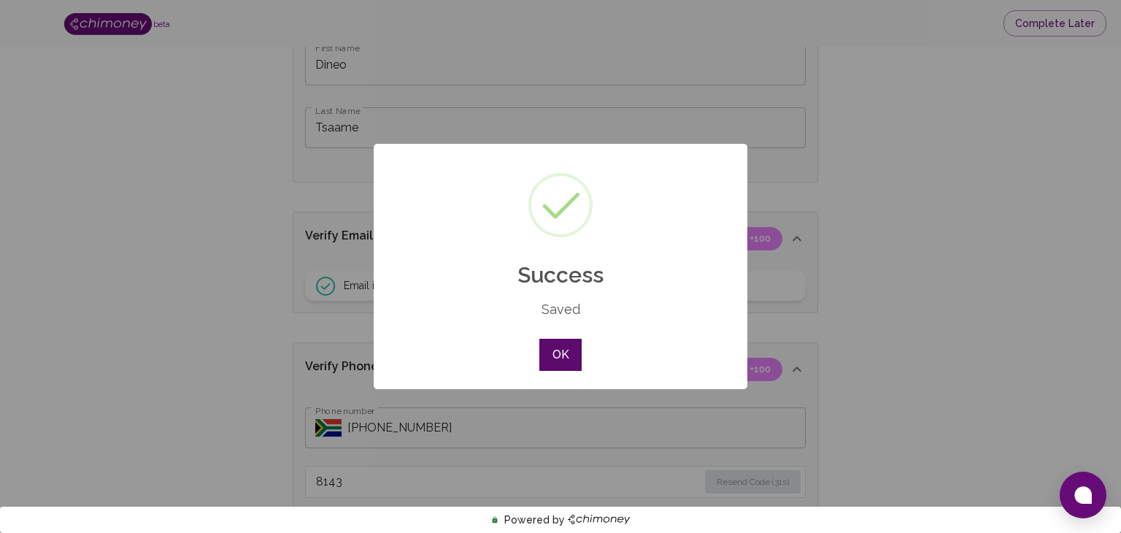
click at [563, 362] on button "OK" at bounding box center [560, 355] width 42 height 32
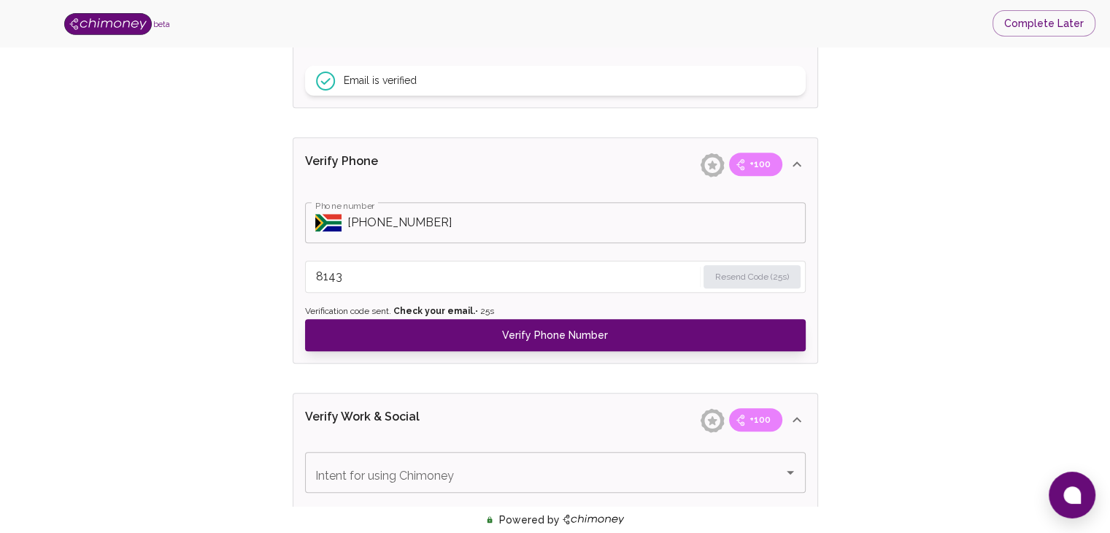
scroll to position [622, 0]
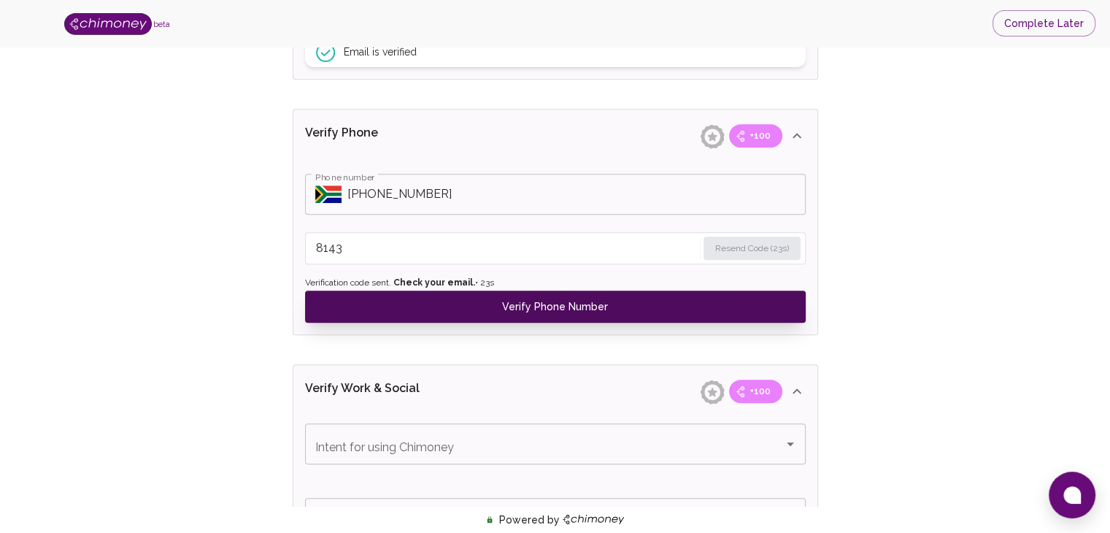
click at [476, 311] on button "Verify Phone Number" at bounding box center [555, 306] width 501 height 32
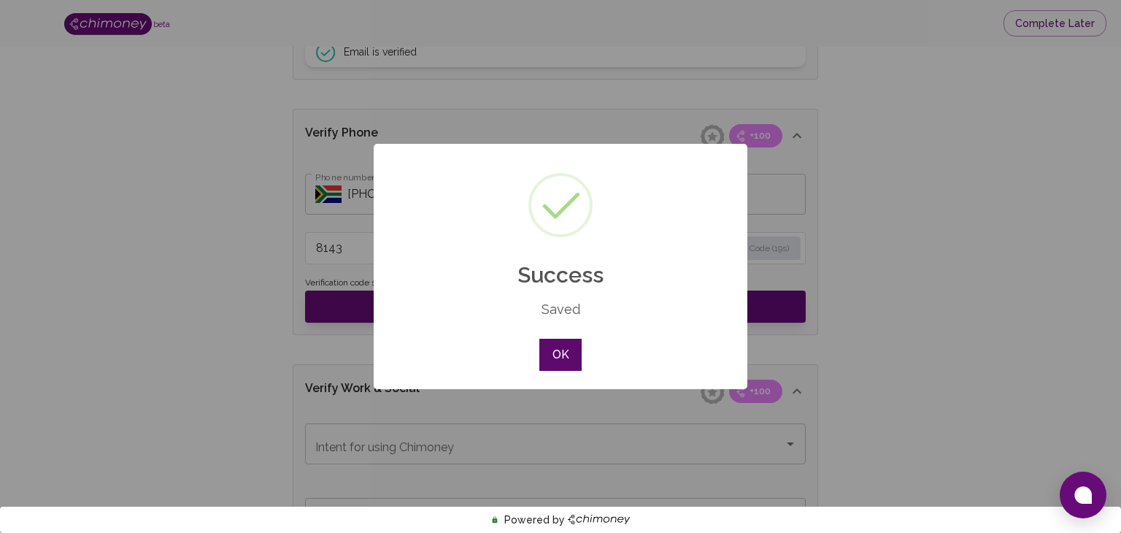
click at [575, 352] on button "OK" at bounding box center [560, 355] width 42 height 32
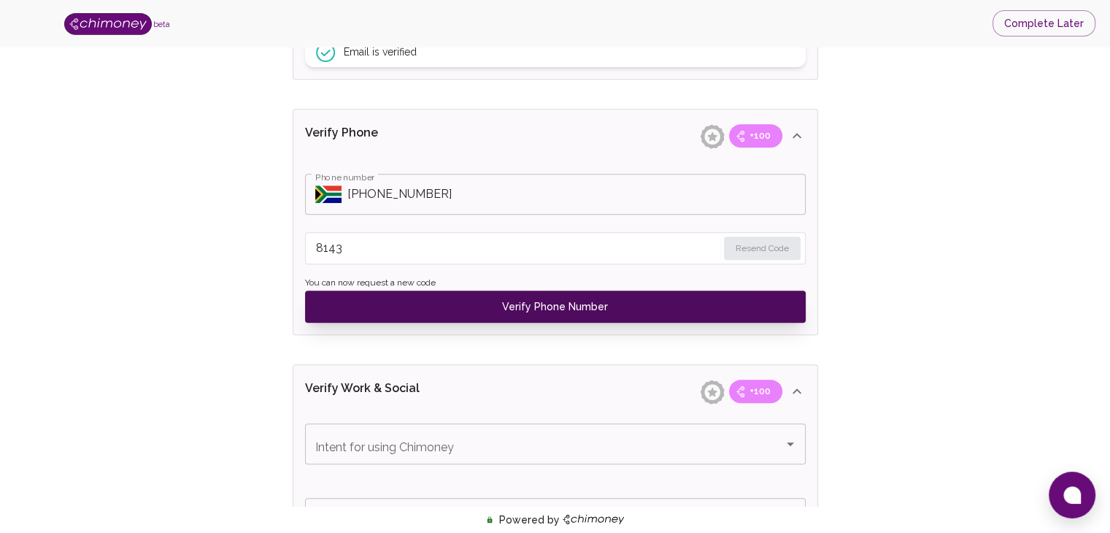
click at [576, 305] on button "Verify Phone Number" at bounding box center [555, 306] width 501 height 32
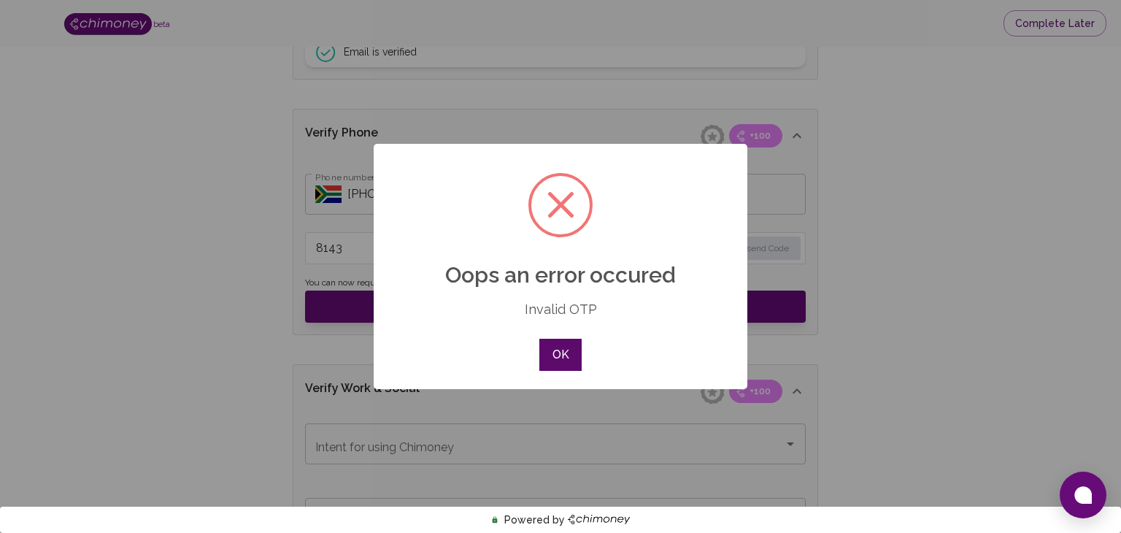
click at [559, 352] on button "OK" at bounding box center [560, 355] width 42 height 32
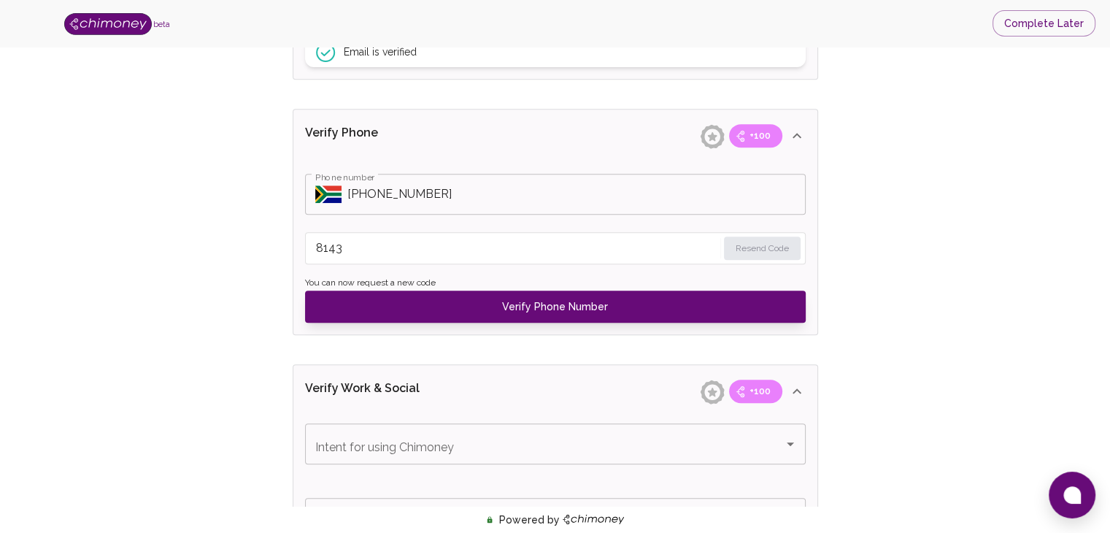
click at [391, 243] on input "8143" at bounding box center [516, 247] width 401 height 23
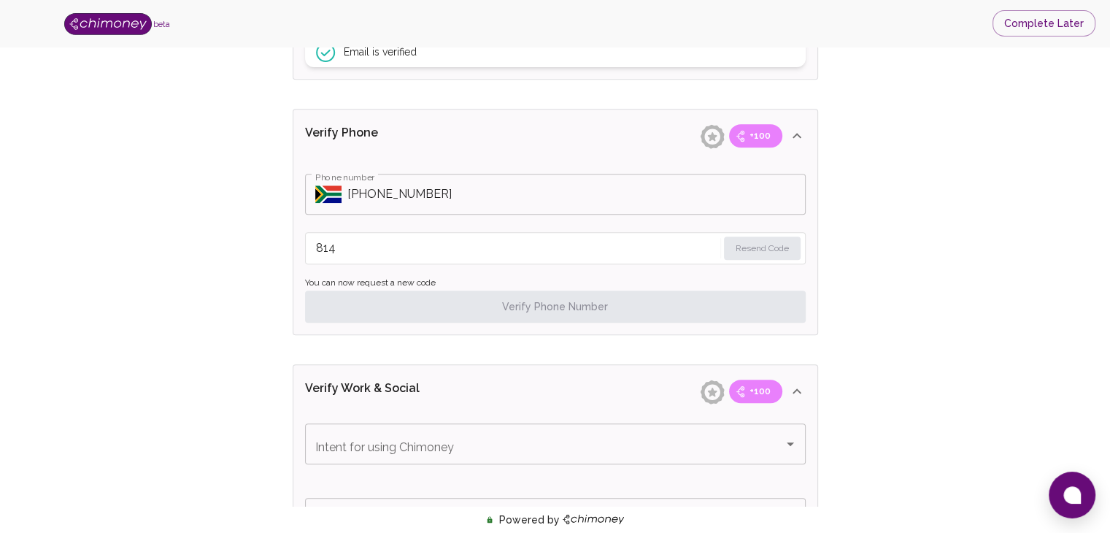
type input "8143"
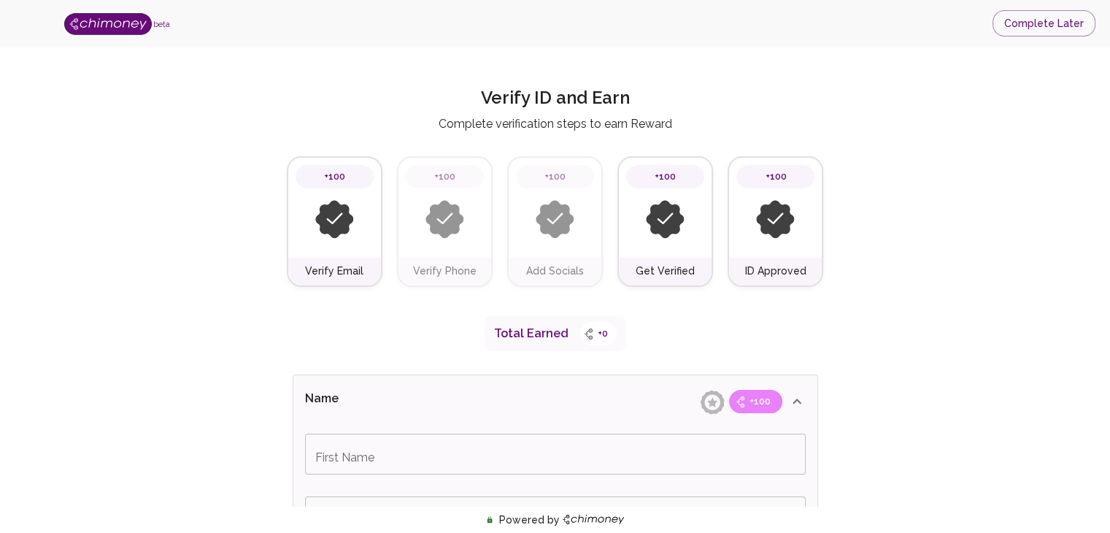
type input "Dineo"
type input "Tsaame"
type input "Facebook"
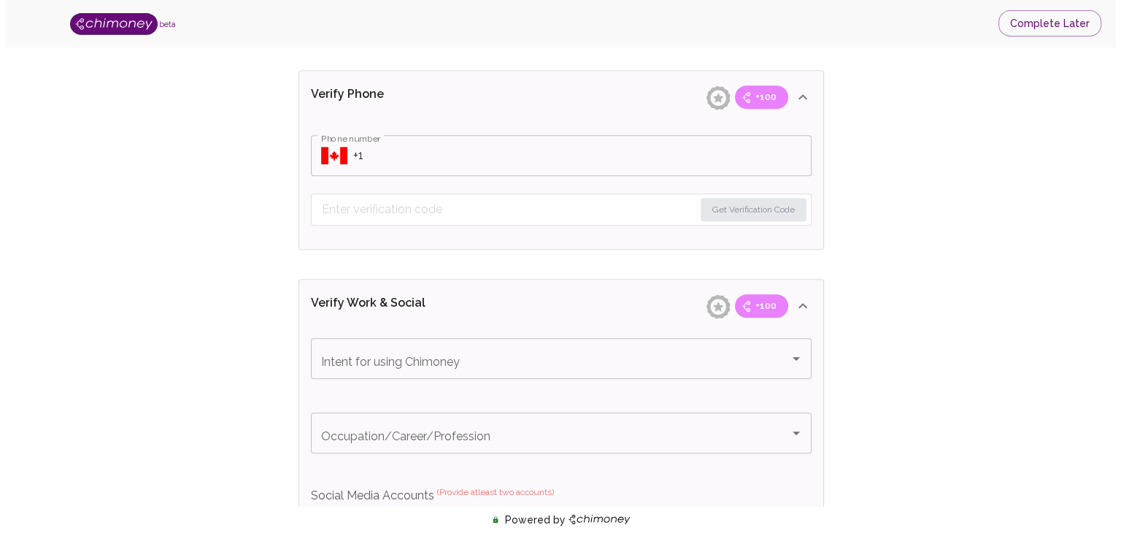
scroll to position [690, 0]
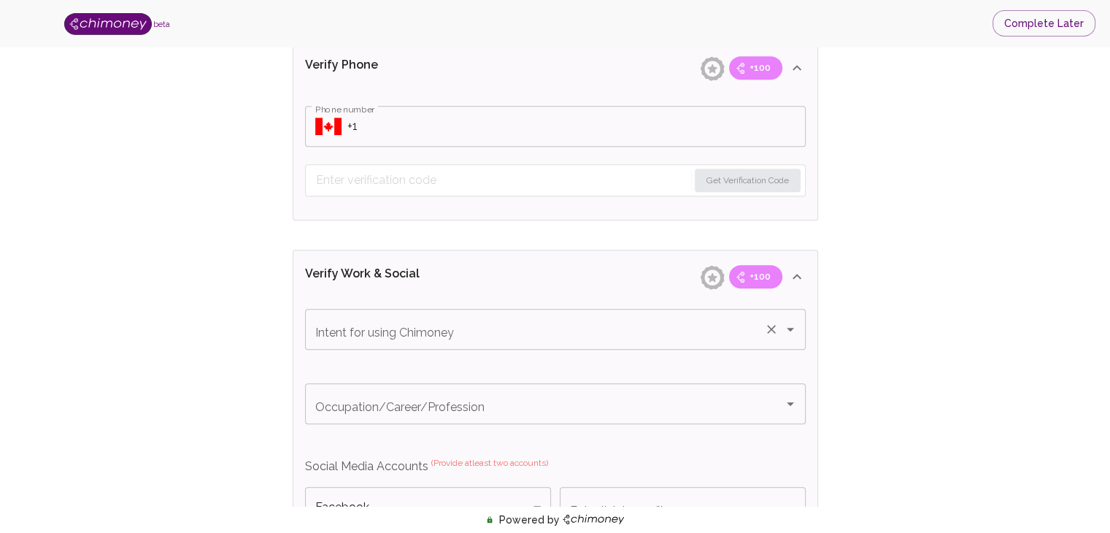
click at [373, 341] on div "Intent for using Chimoney" at bounding box center [555, 329] width 501 height 41
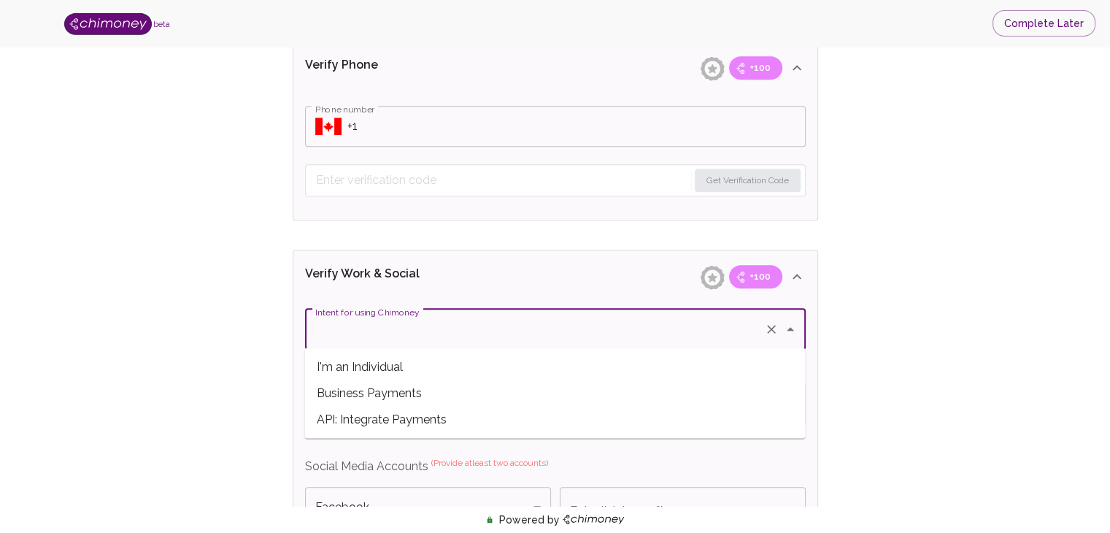
click at [374, 366] on span "I'm an Individual" at bounding box center [555, 366] width 501 height 26
type input "I'm an Individual"
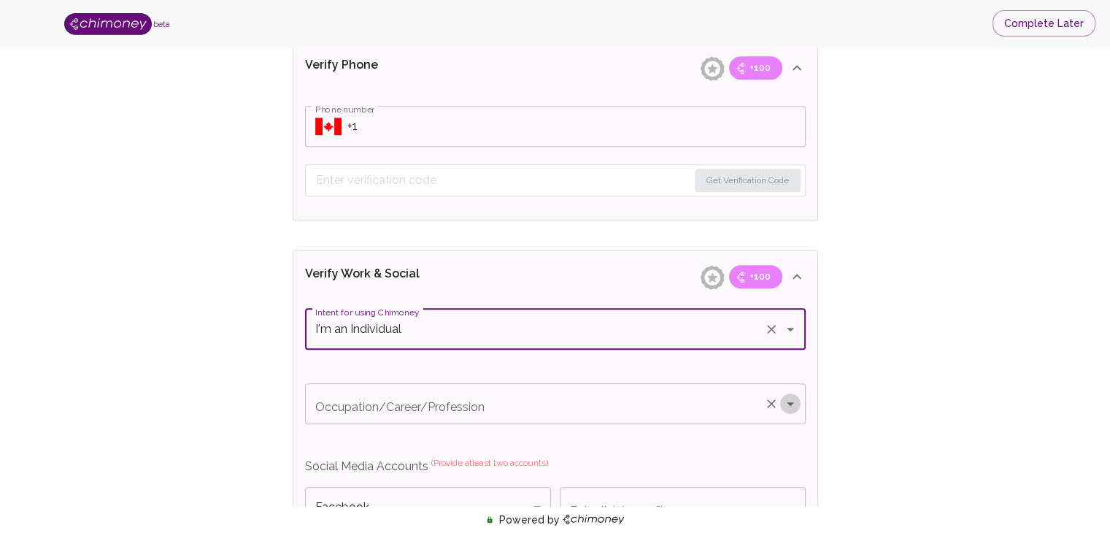
click at [794, 398] on icon "Open" at bounding box center [790, 404] width 18 height 18
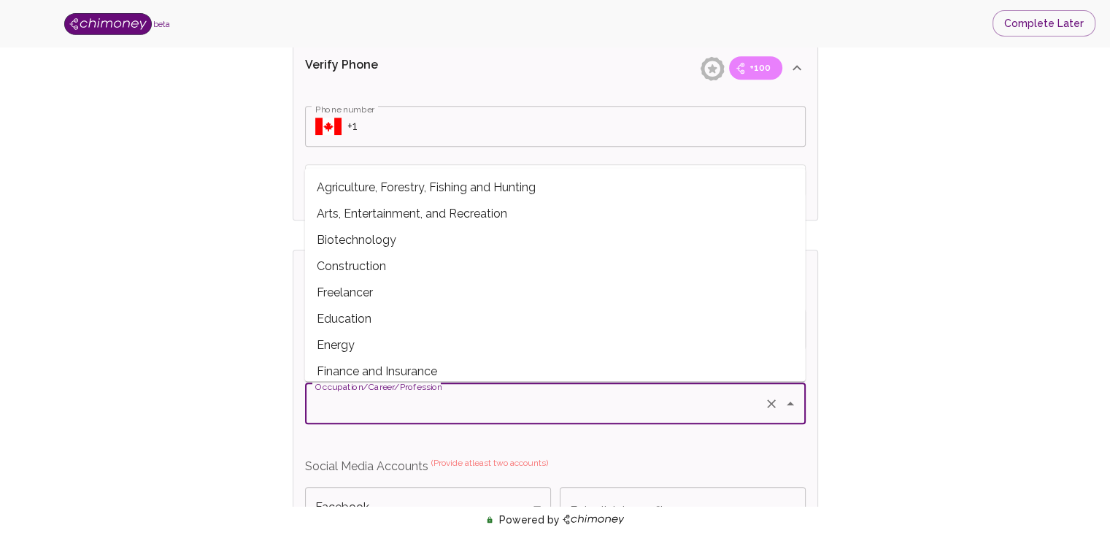
click at [340, 320] on span "Education" at bounding box center [555, 318] width 501 height 26
type input "Education"
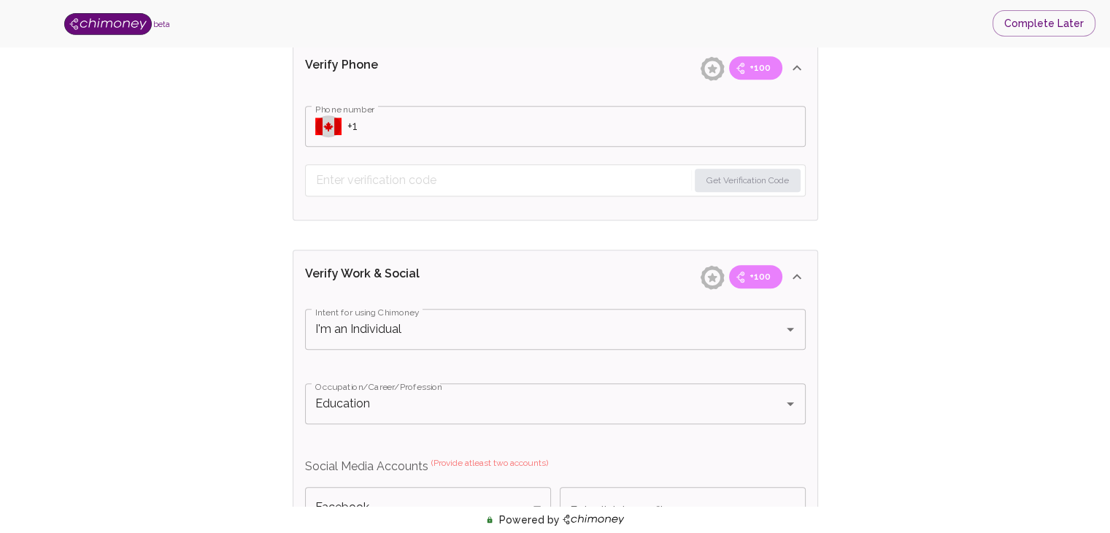
click at [336, 125] on icon "Select country" at bounding box center [328, 126] width 26 height 18
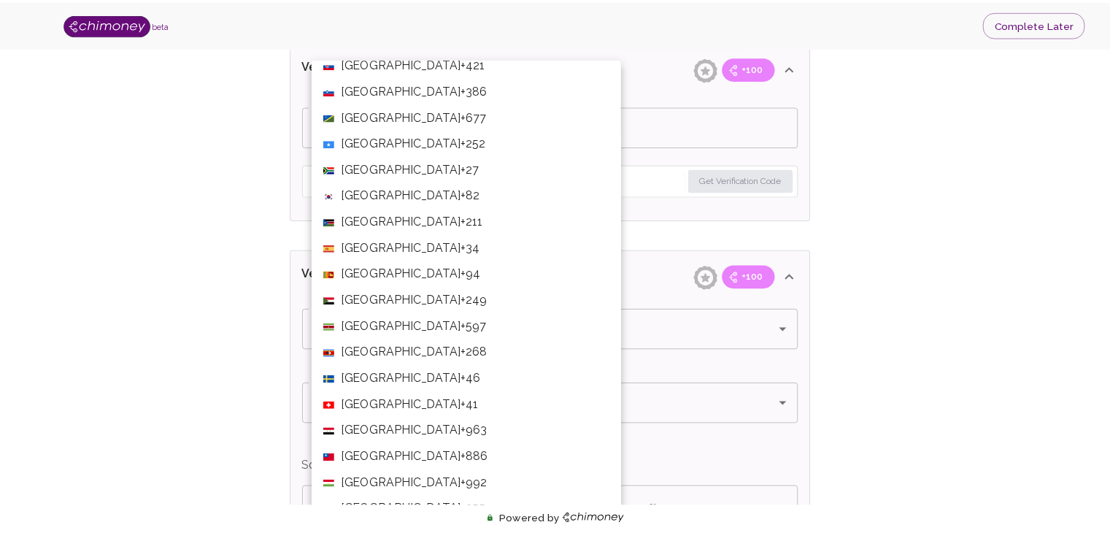
scroll to position [4974, 0]
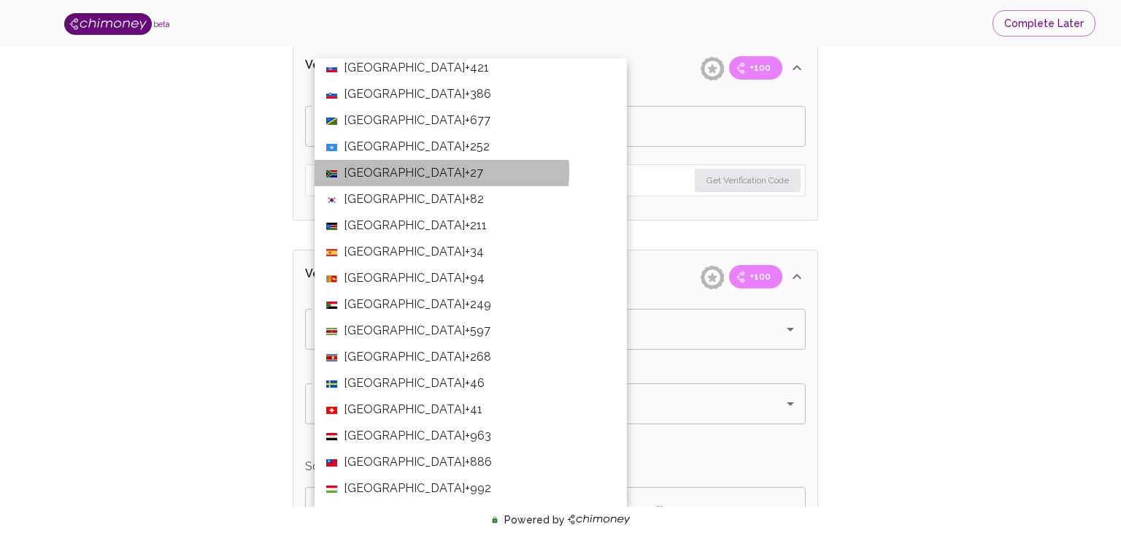
click at [465, 171] on span "+27" at bounding box center [474, 173] width 18 height 18
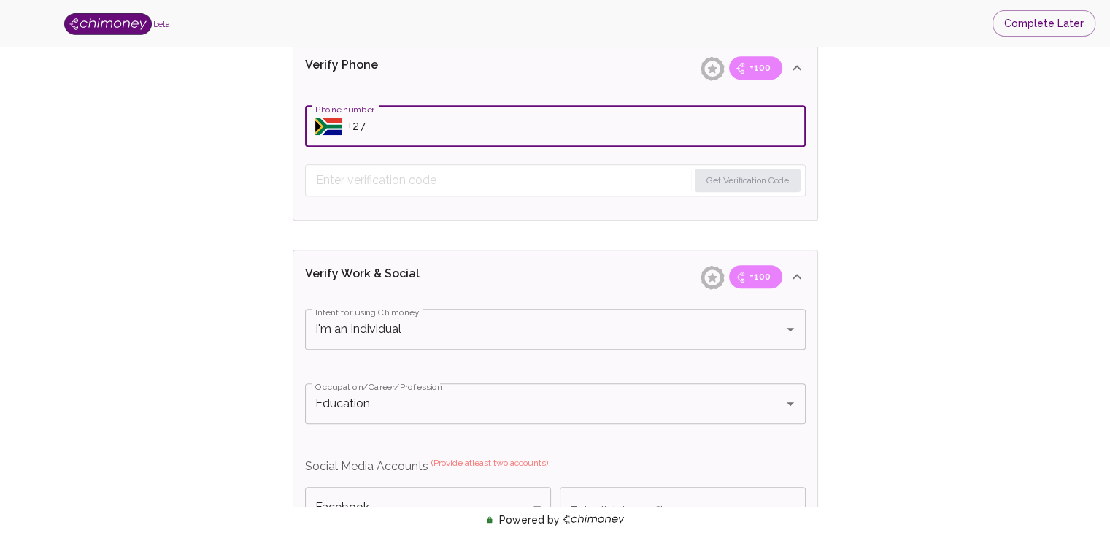
click at [387, 133] on input "Phone number" at bounding box center [576, 126] width 458 height 41
type input "[PHONE_NUMBER]"
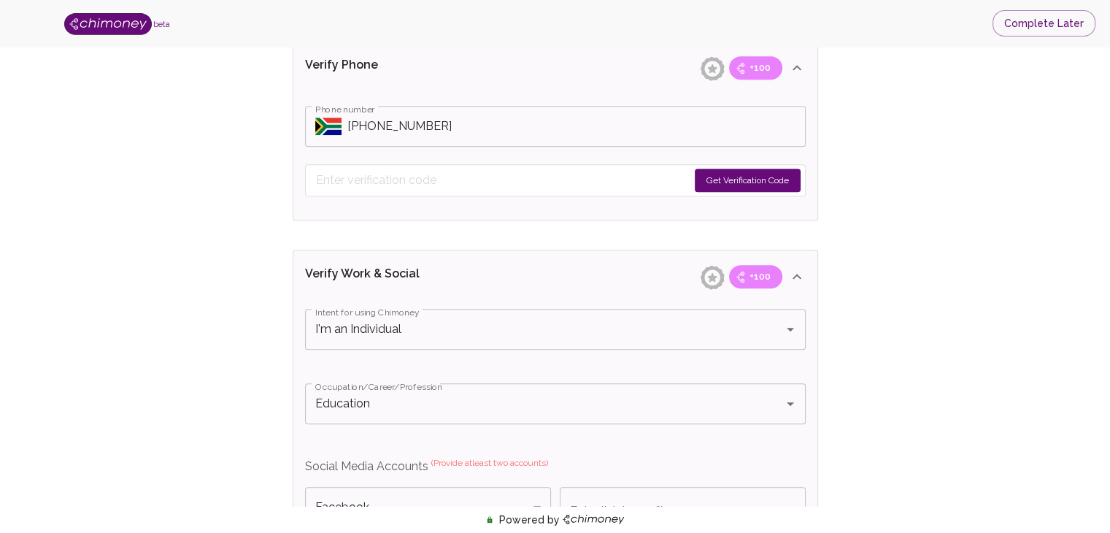
click at [765, 173] on button "Get Verification Code" at bounding box center [748, 180] width 106 height 23
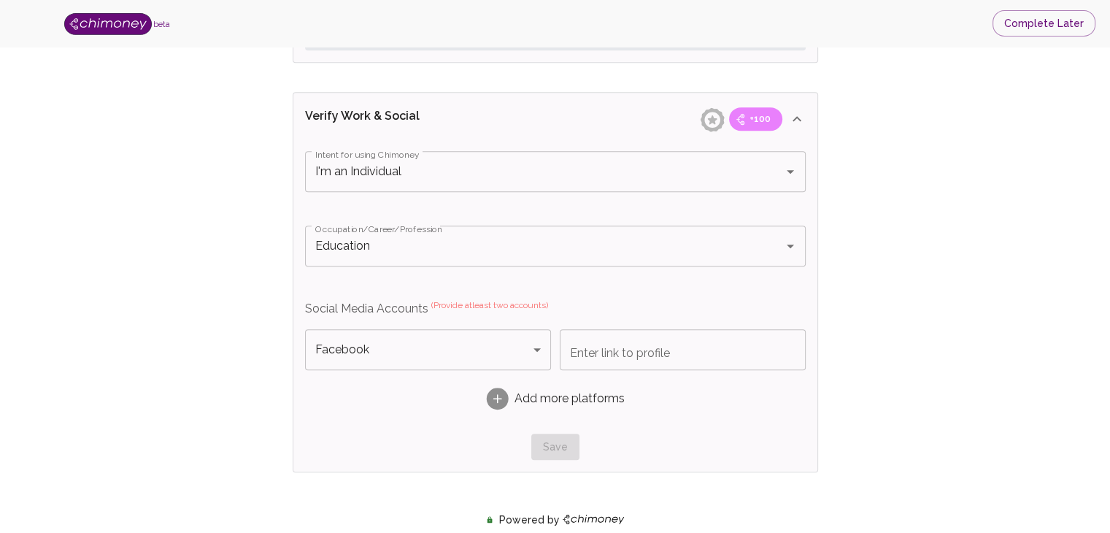
scroll to position [924, 0]
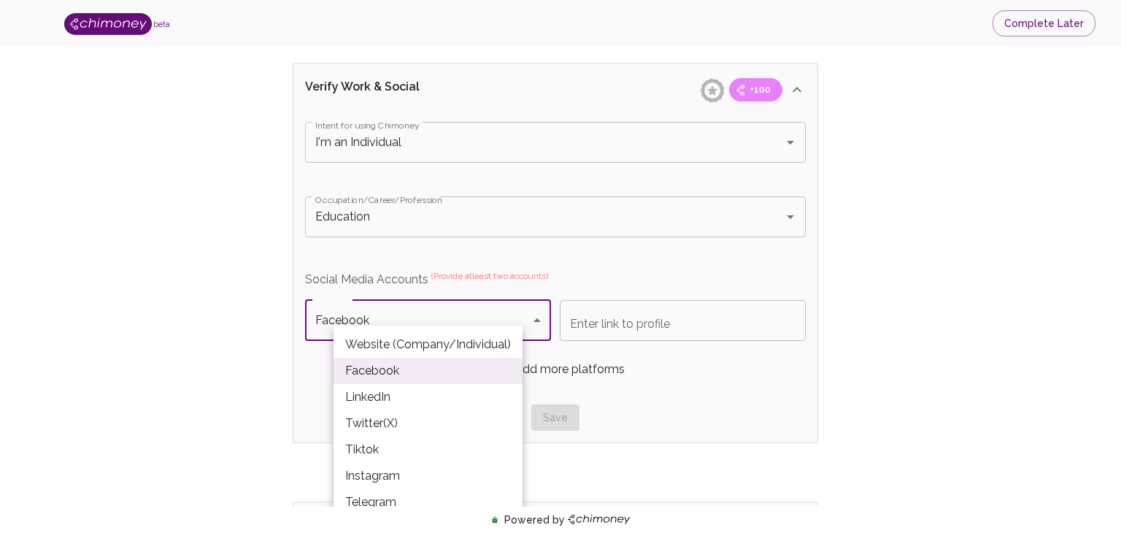
click at [430, 368] on li "Facebook" at bounding box center [427, 371] width 189 height 26
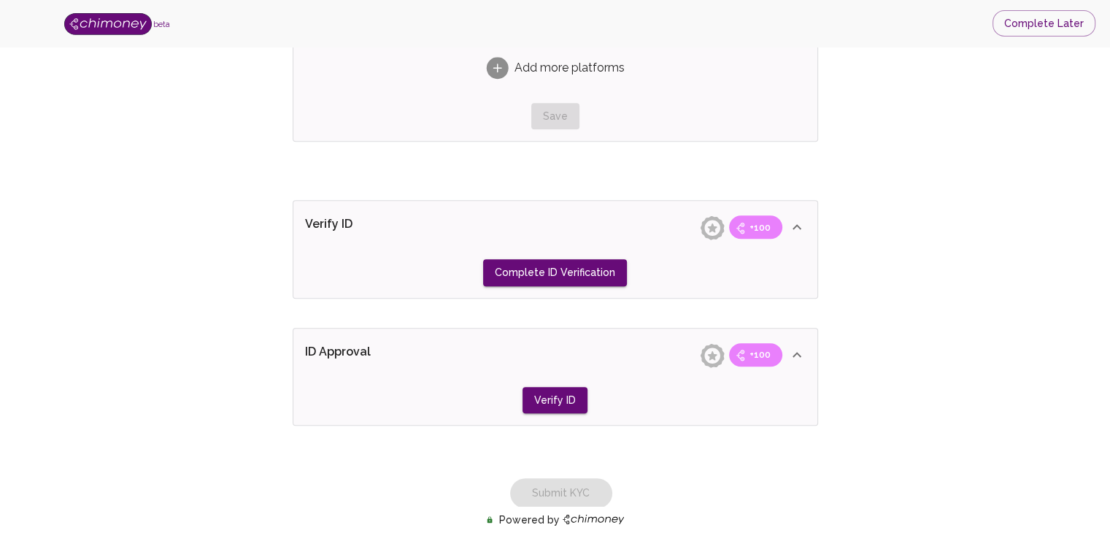
scroll to position [1238, 0]
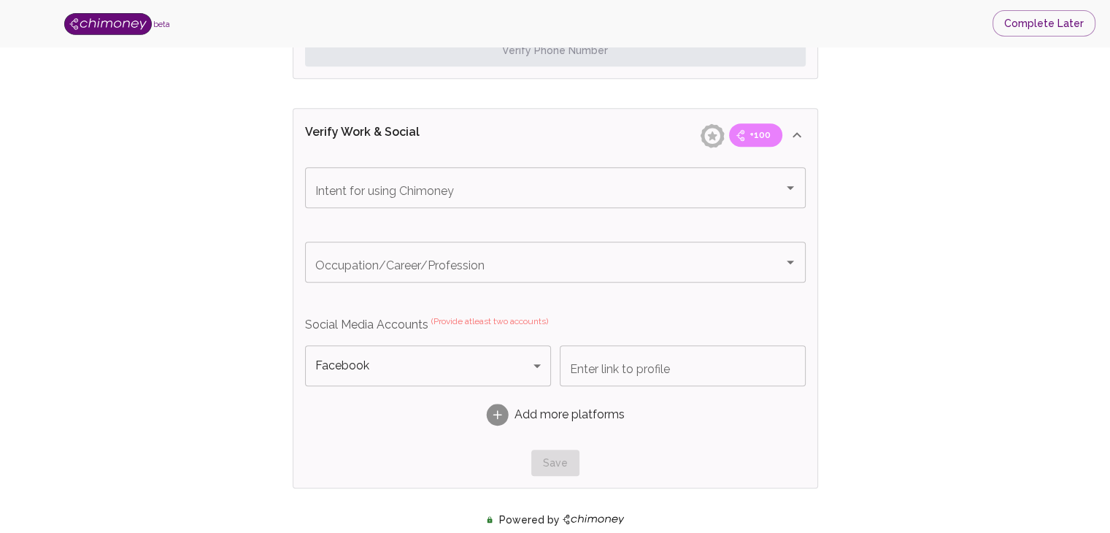
scroll to position [811, 0]
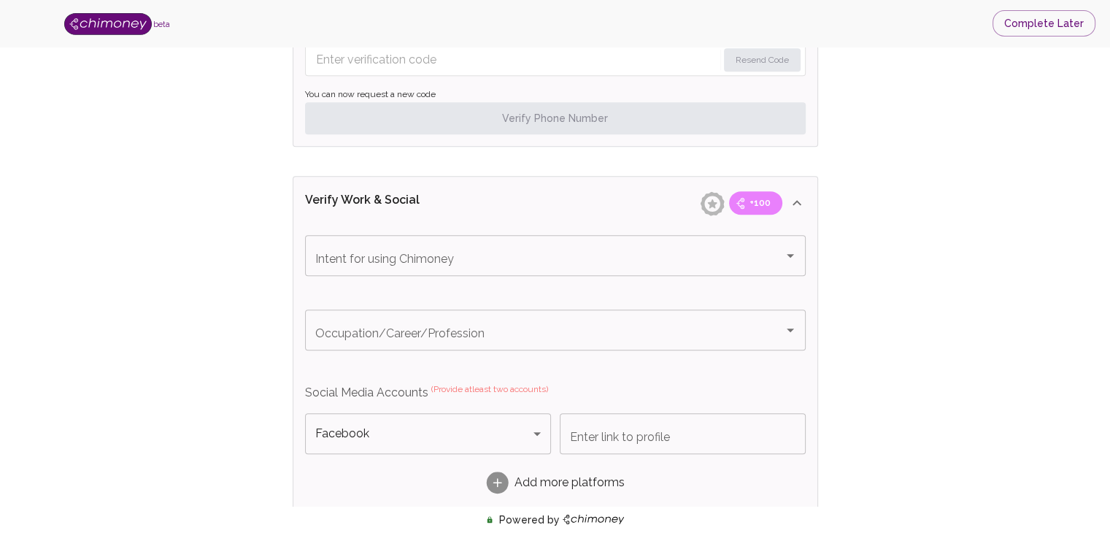
click at [592, 428] on input "Enter link to profile" at bounding box center [683, 433] width 246 height 41
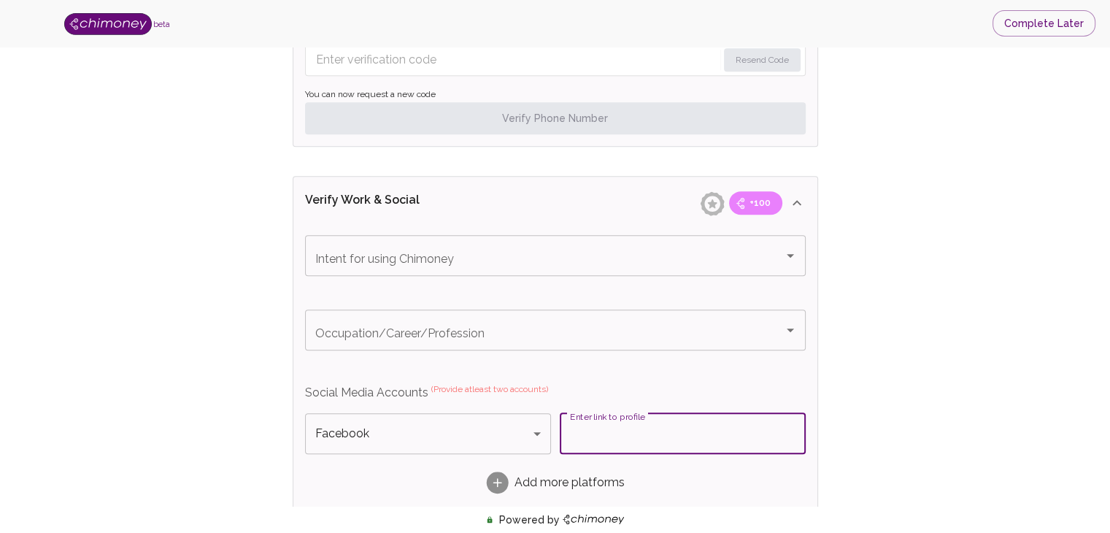
click at [592, 428] on input "Enter link to profile" at bounding box center [683, 433] width 246 height 41
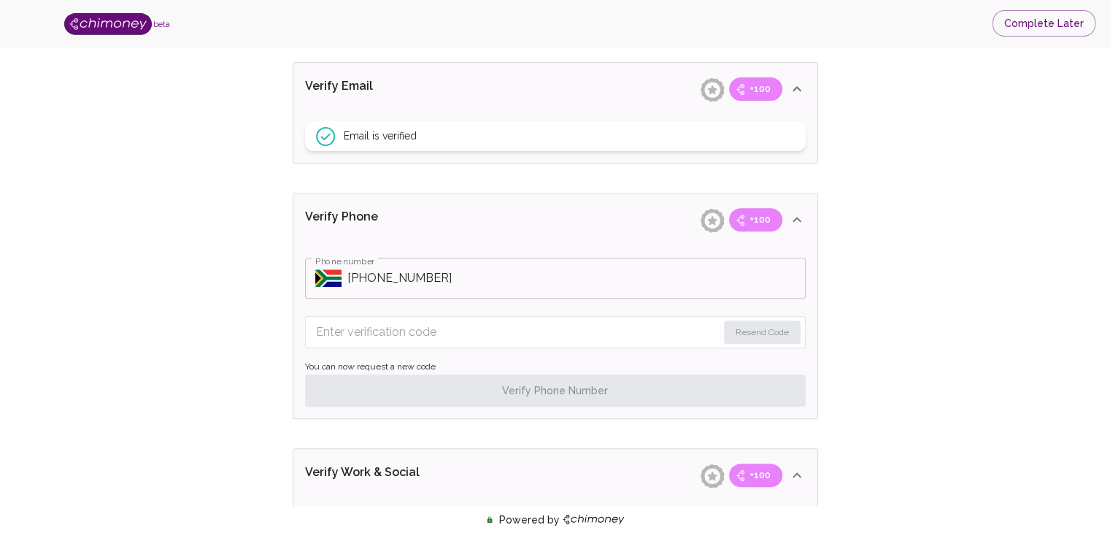
scroll to position [509, 0]
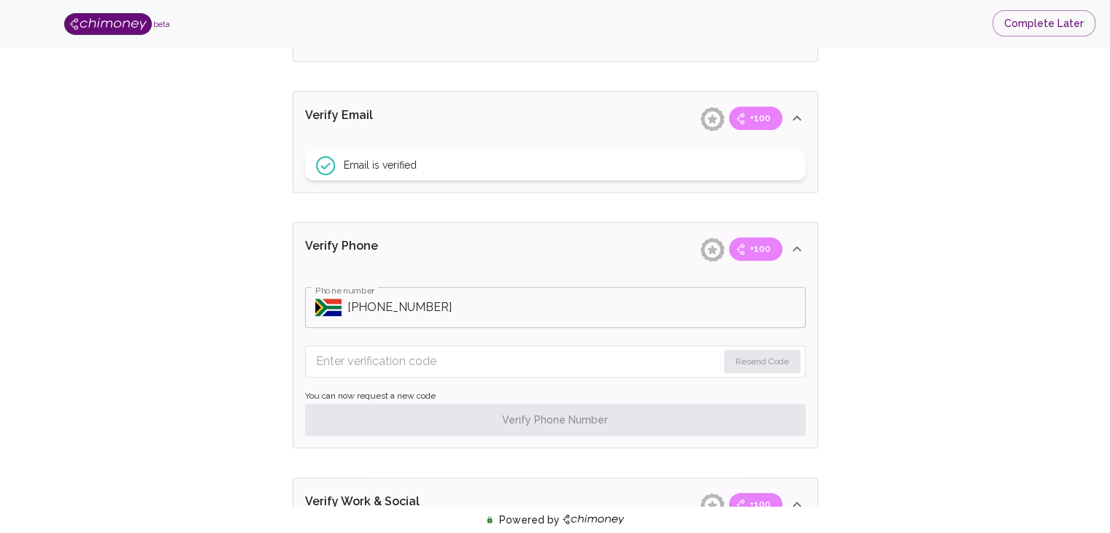
click at [562, 357] on input "Enter verification code" at bounding box center [516, 360] width 401 height 23
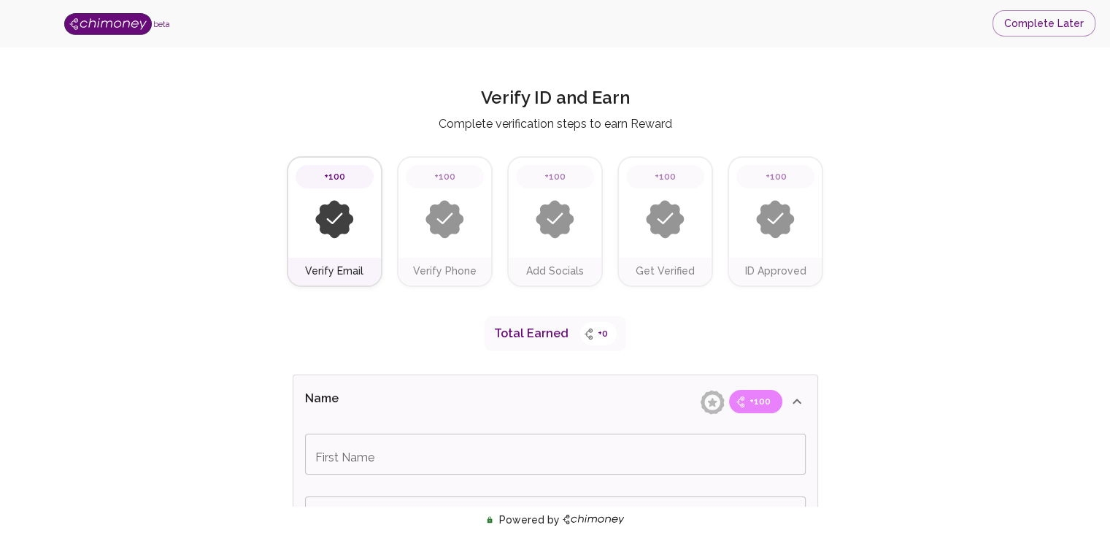
type input "Dineo"
type input "Tsaame"
type input "Facebook"
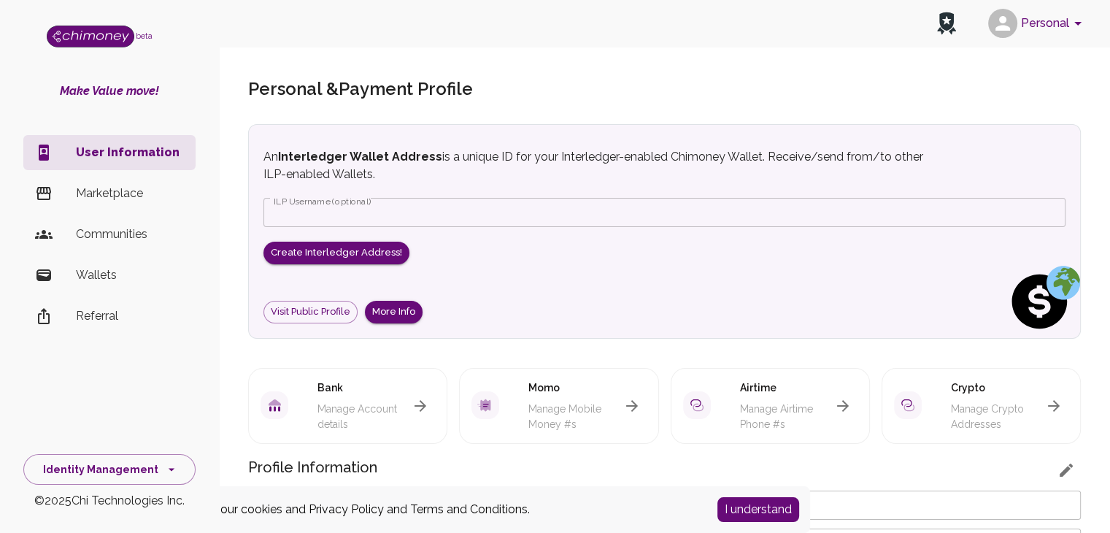
click at [120, 189] on p "Marketplace" at bounding box center [130, 194] width 108 height 18
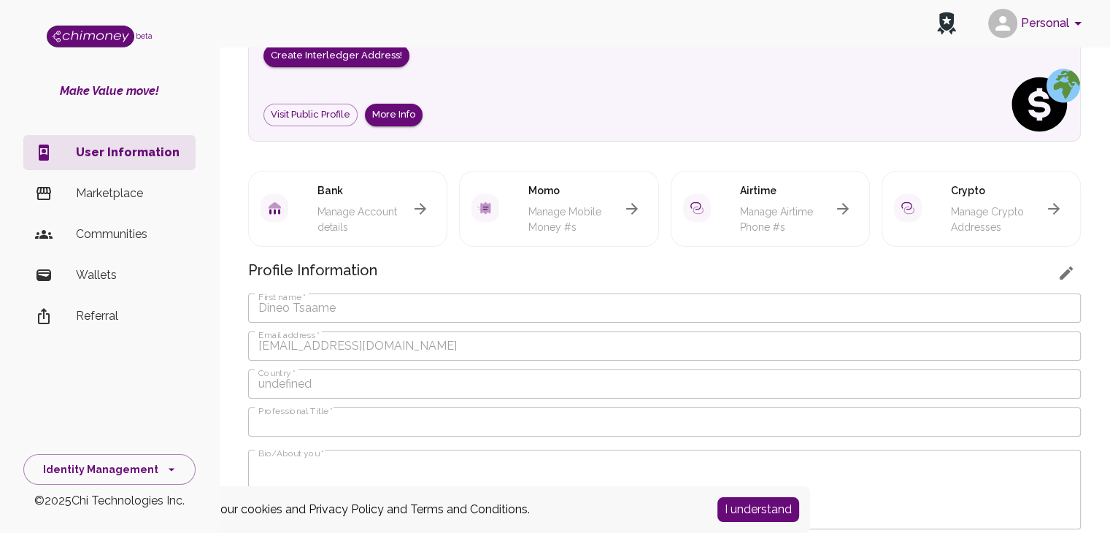
scroll to position [187, 0]
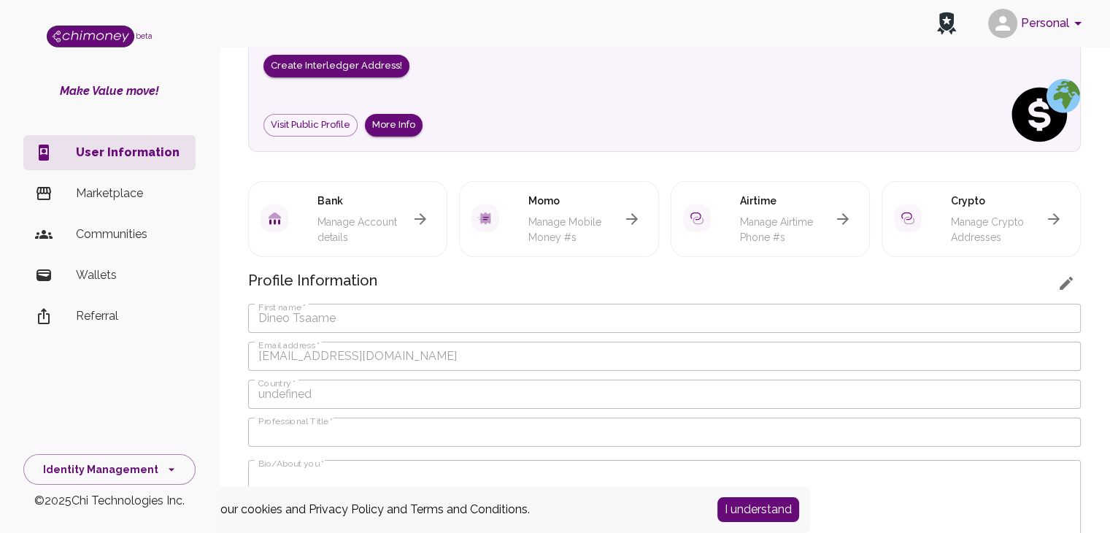
click at [97, 310] on p "Referral" at bounding box center [130, 316] width 108 height 18
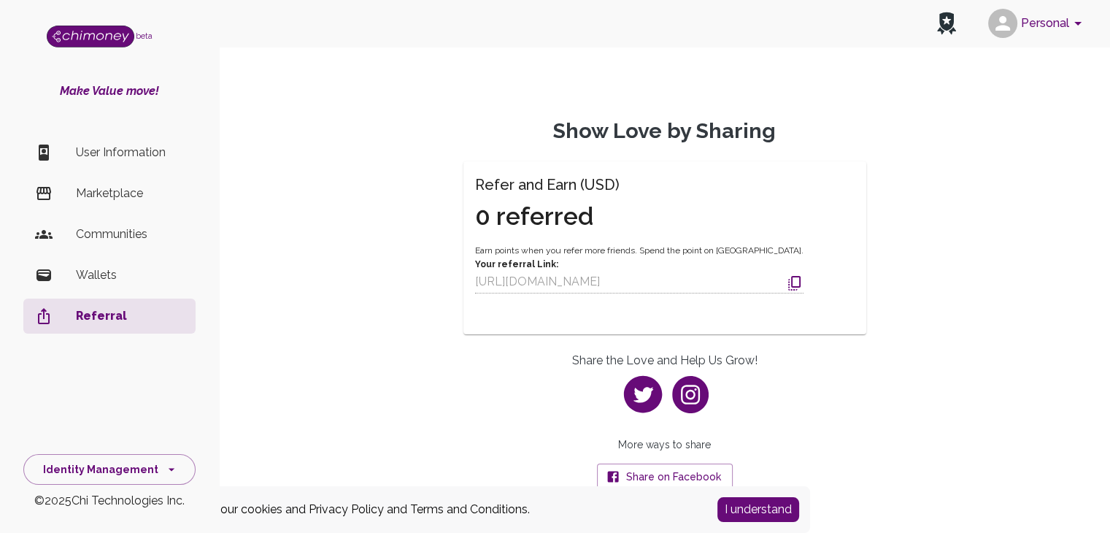
click at [87, 262] on li "Wallets" at bounding box center [109, 275] width 172 height 35
click at [121, 149] on p "User Information" at bounding box center [130, 153] width 108 height 18
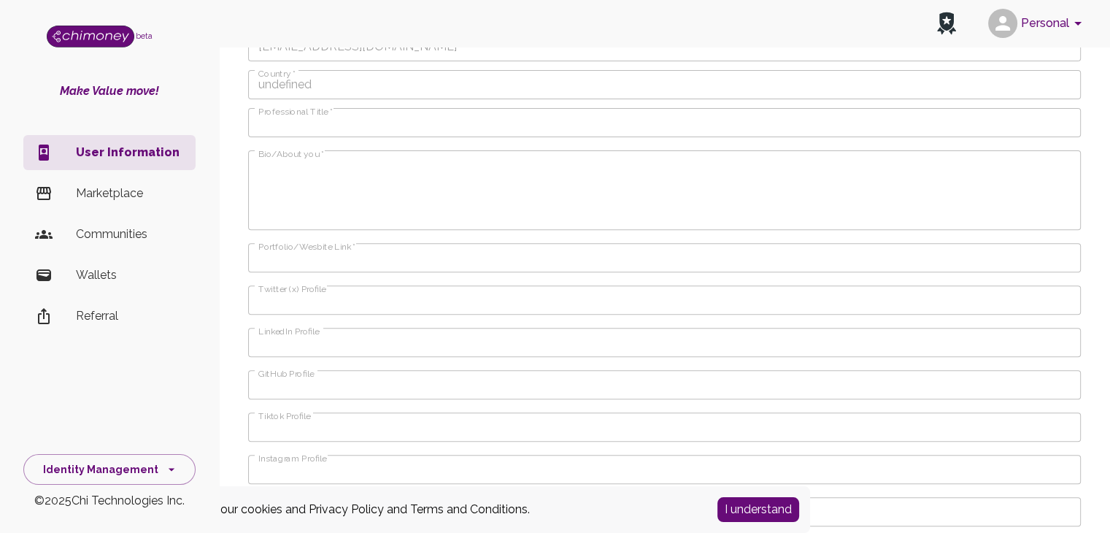
scroll to position [537, 0]
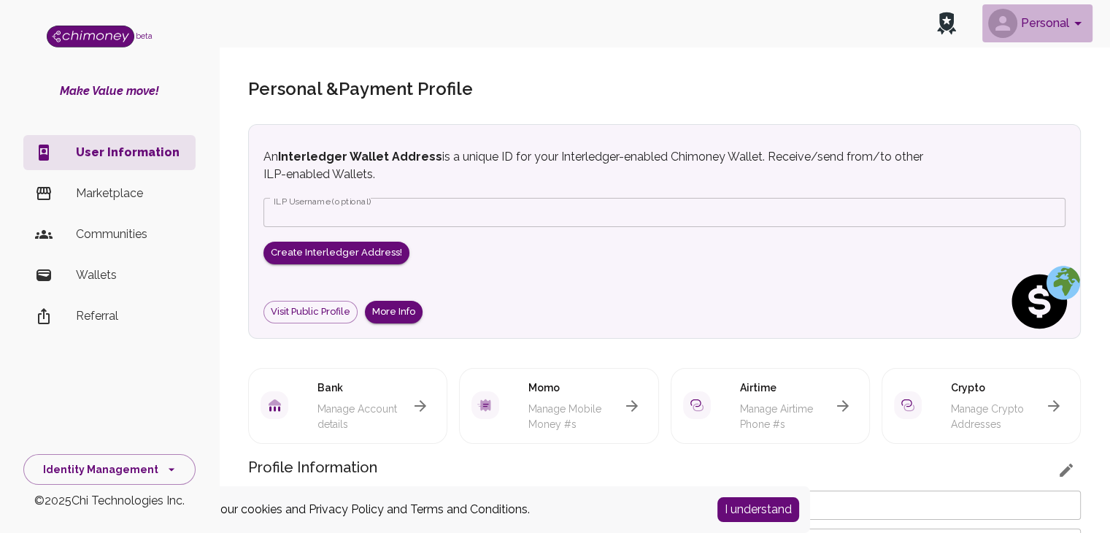
click at [1048, 23] on button "Personal" at bounding box center [1037, 23] width 110 height 38
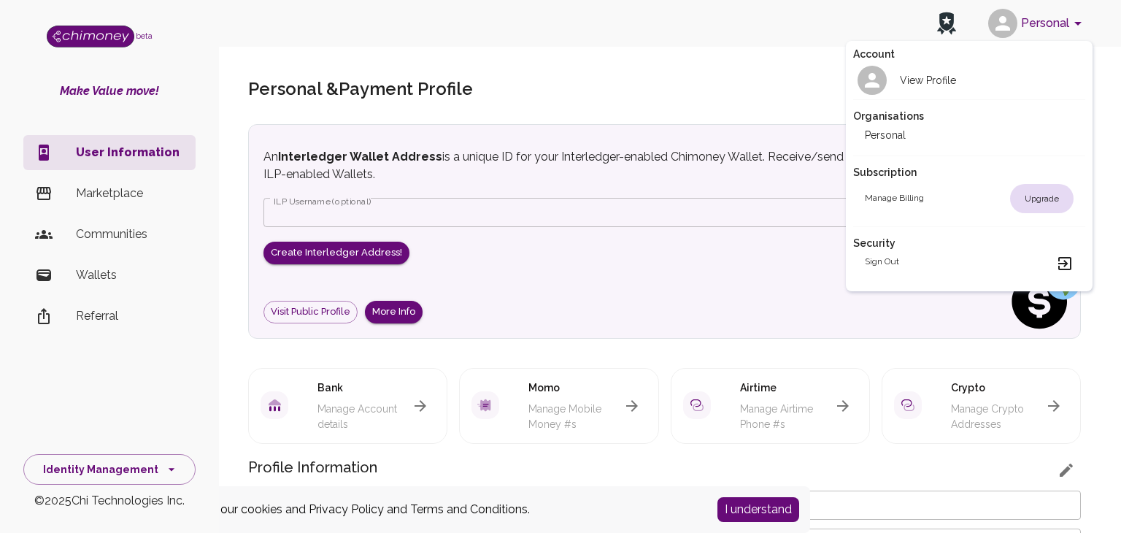
click at [657, 74] on div at bounding box center [560, 266] width 1121 height 533
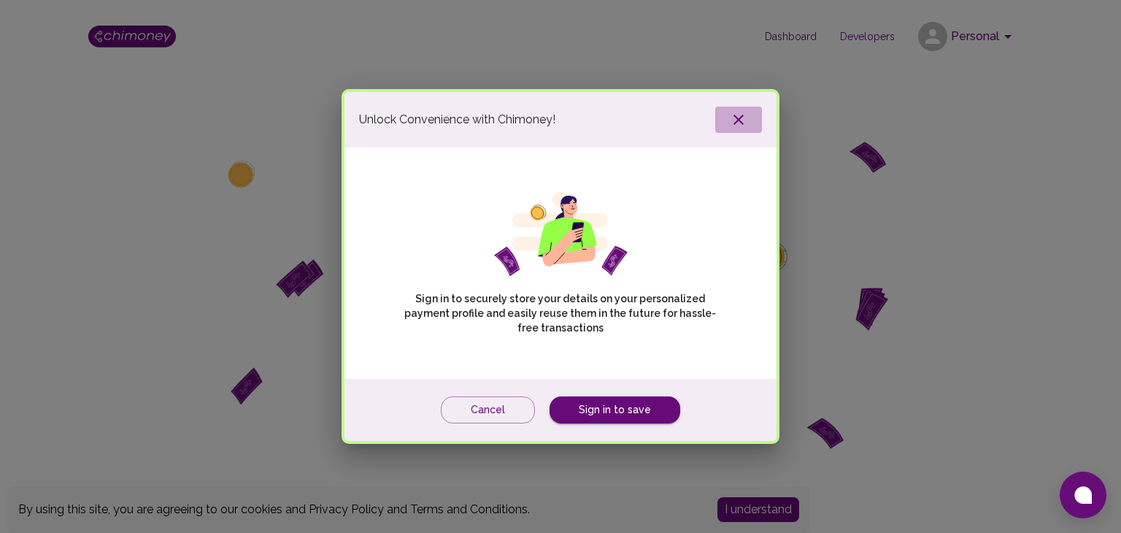
click at [735, 115] on icon "button" at bounding box center [739, 120] width 18 height 18
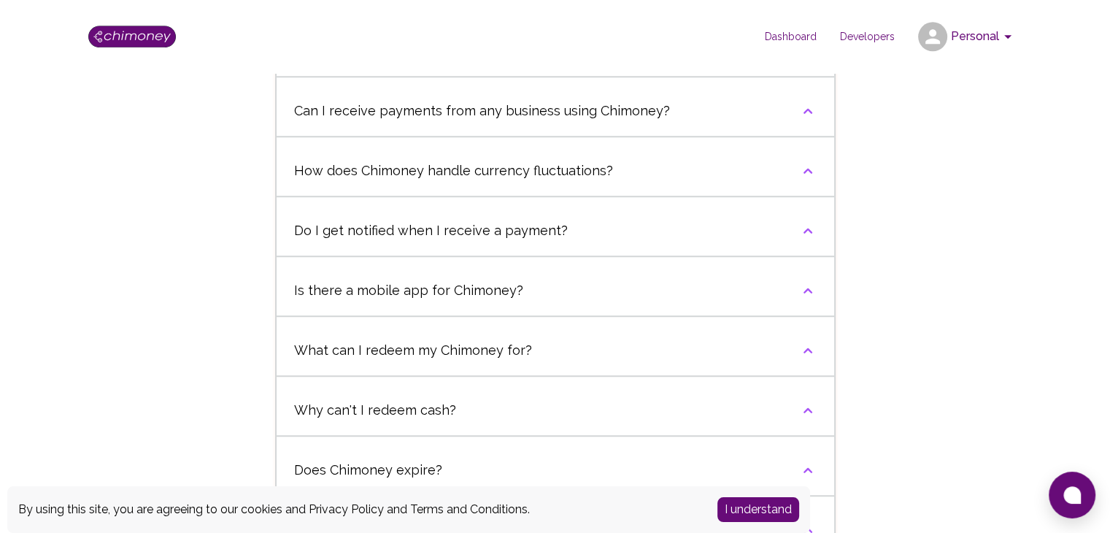
scroll to position [1547, 0]
